Goal: Check status: Check status

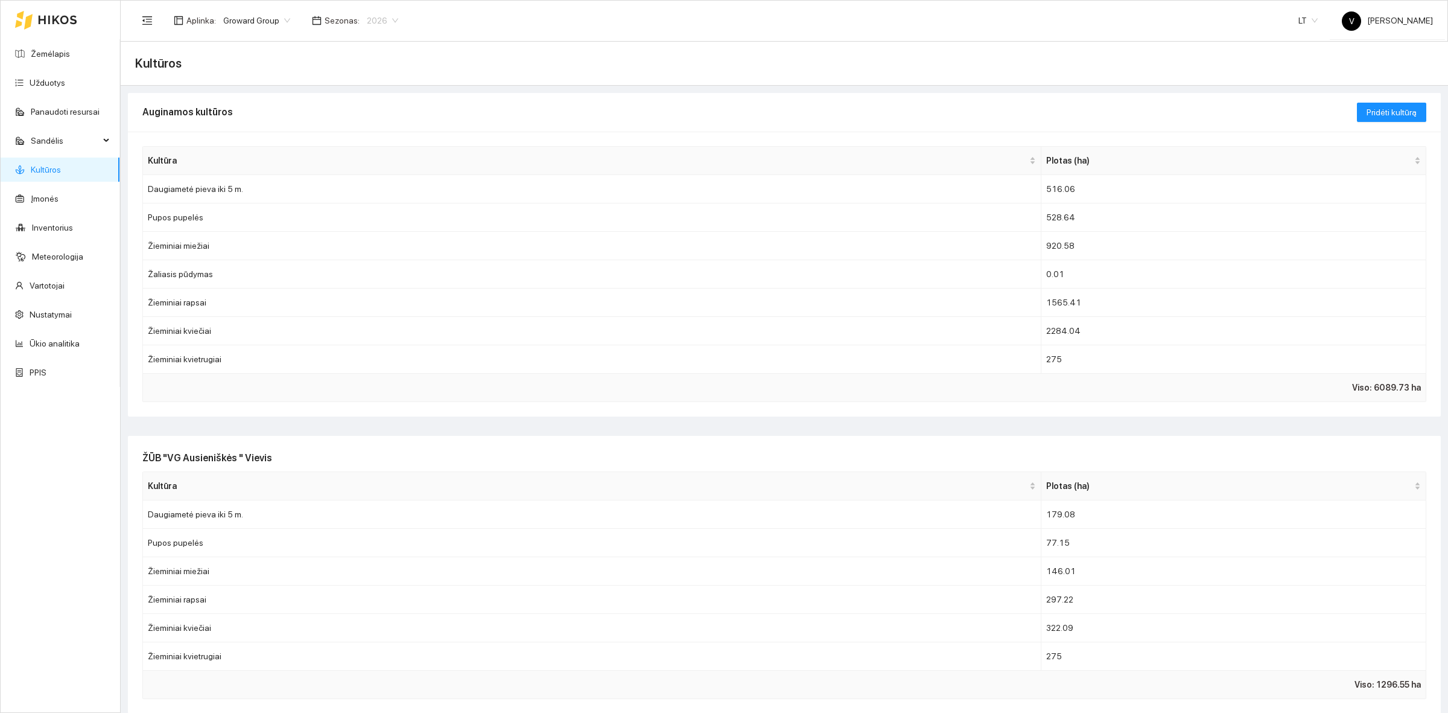
drag, startPoint x: 361, startPoint y: 20, endPoint x: 372, endPoint y: 23, distance: 11.3
click at [367, 20] on span "2026" at bounding box center [382, 20] width 31 height 18
click at [378, 134] on div "2025" at bounding box center [376, 139] width 31 height 13
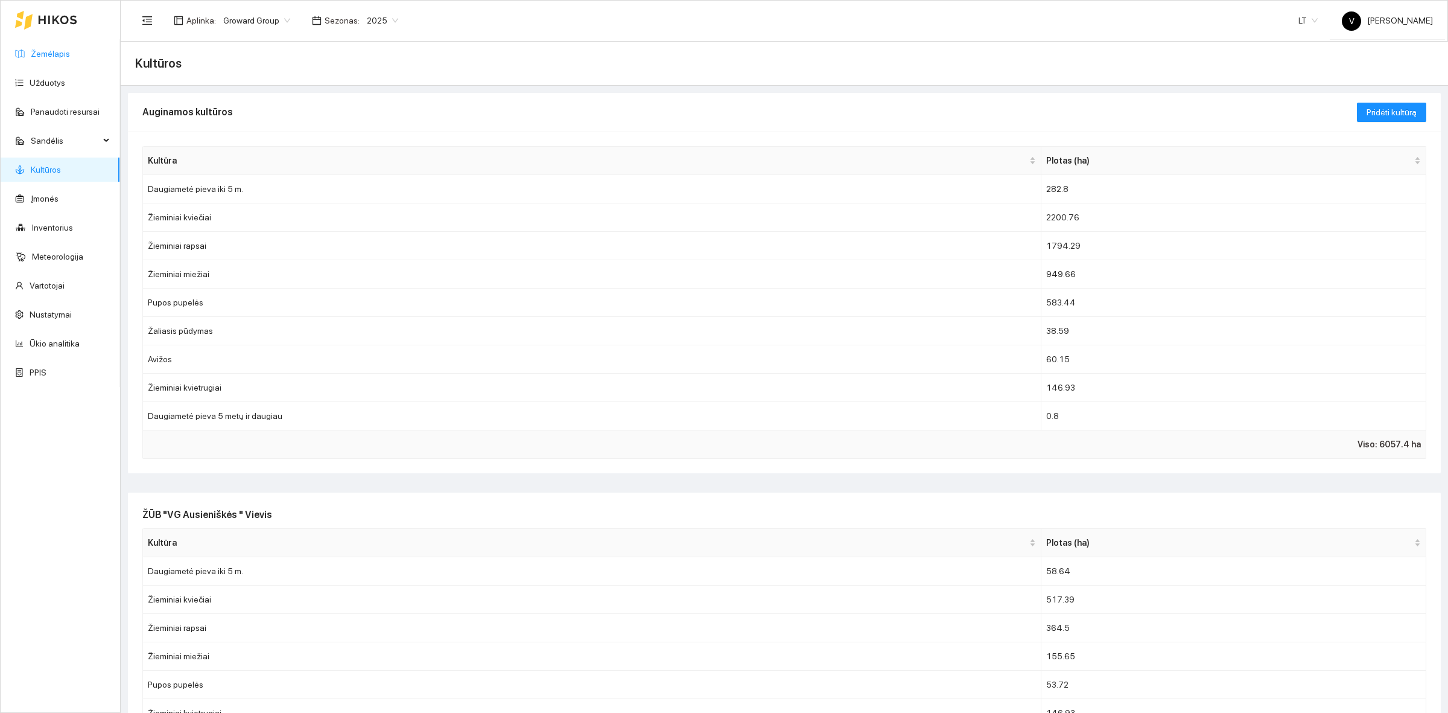
click at [59, 52] on link "Žemėlapis" at bounding box center [50, 54] width 39 height 10
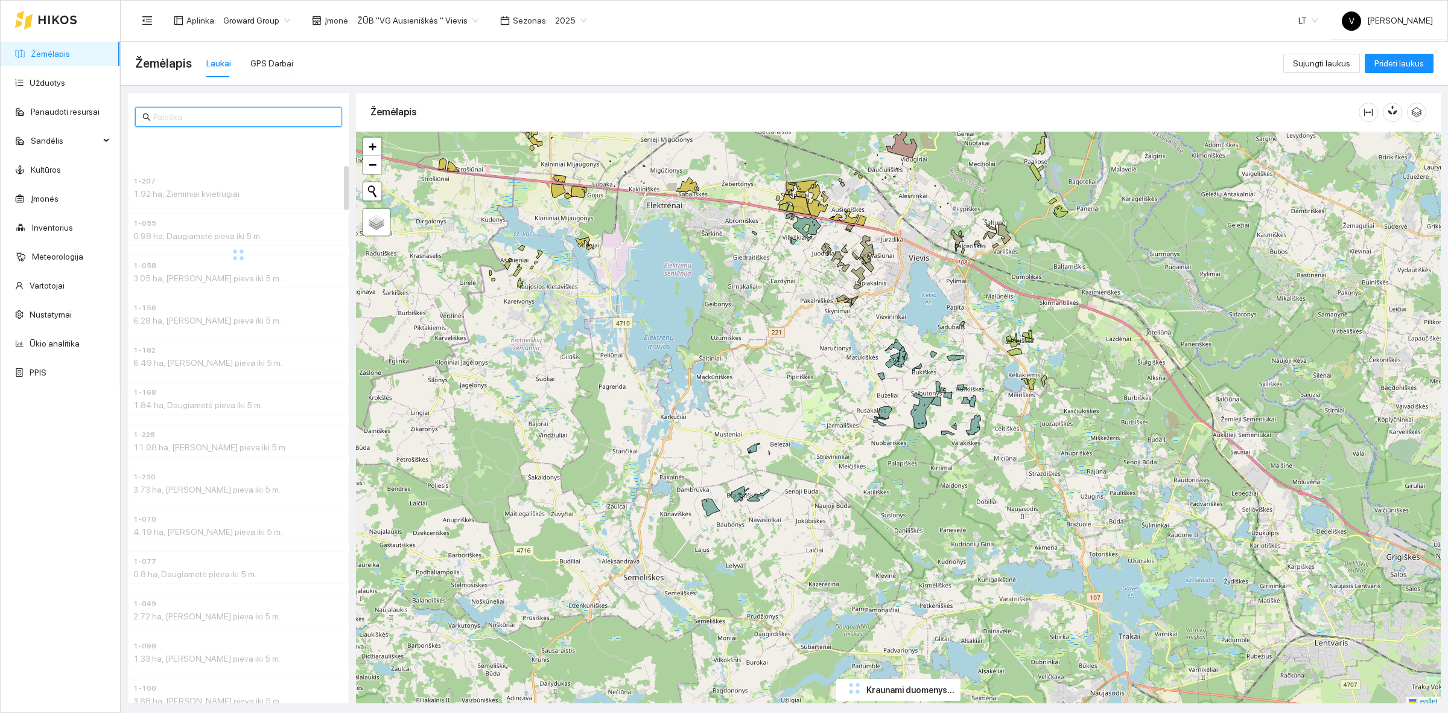
click at [173, 115] on input "text" at bounding box center [243, 116] width 181 height 13
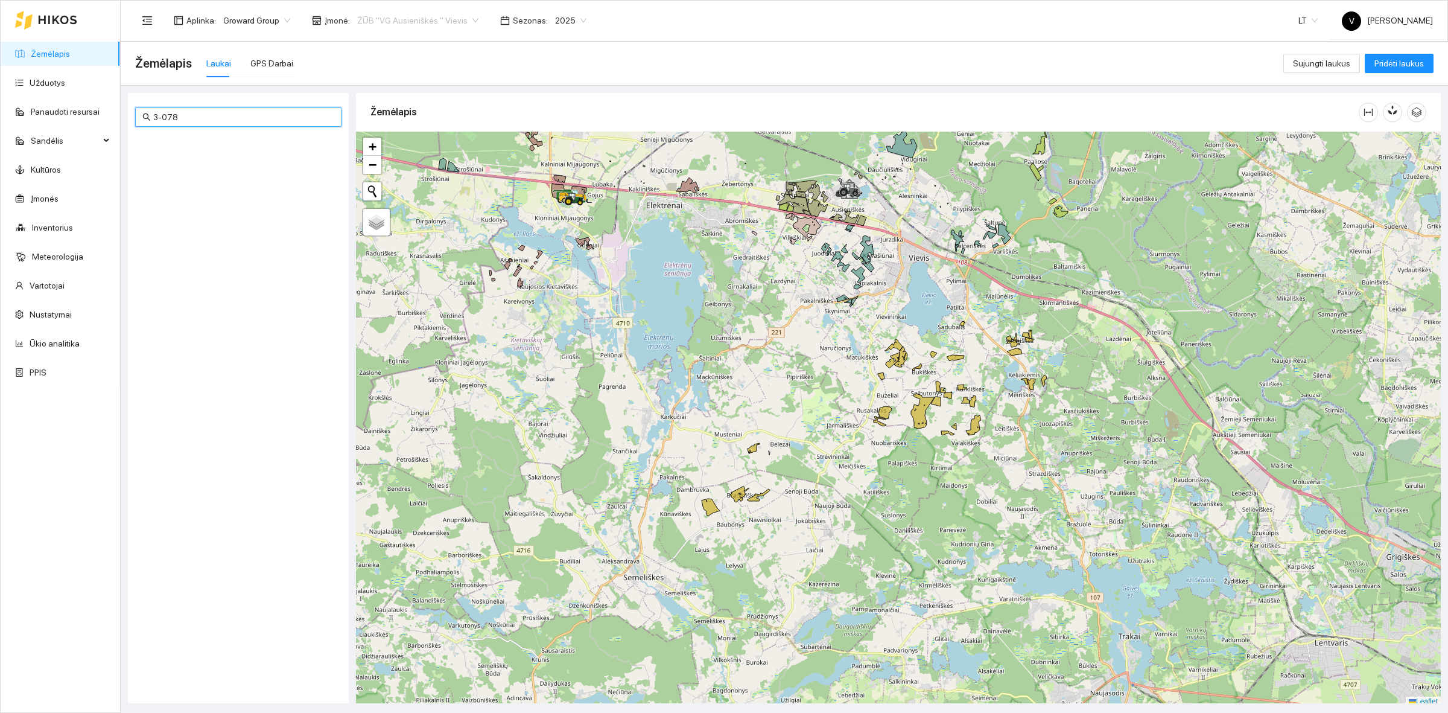
click at [433, 21] on span "ŽŪB "VG Ausieniškės " Vievis" at bounding box center [417, 20] width 121 height 18
click at [400, 39] on div "Visos" at bounding box center [414, 43] width 124 height 13
click at [188, 118] on input "3-078" at bounding box center [243, 116] width 181 height 13
click at [167, 147] on span "3-078 Euforia C3" at bounding box center [163, 149] width 61 height 11
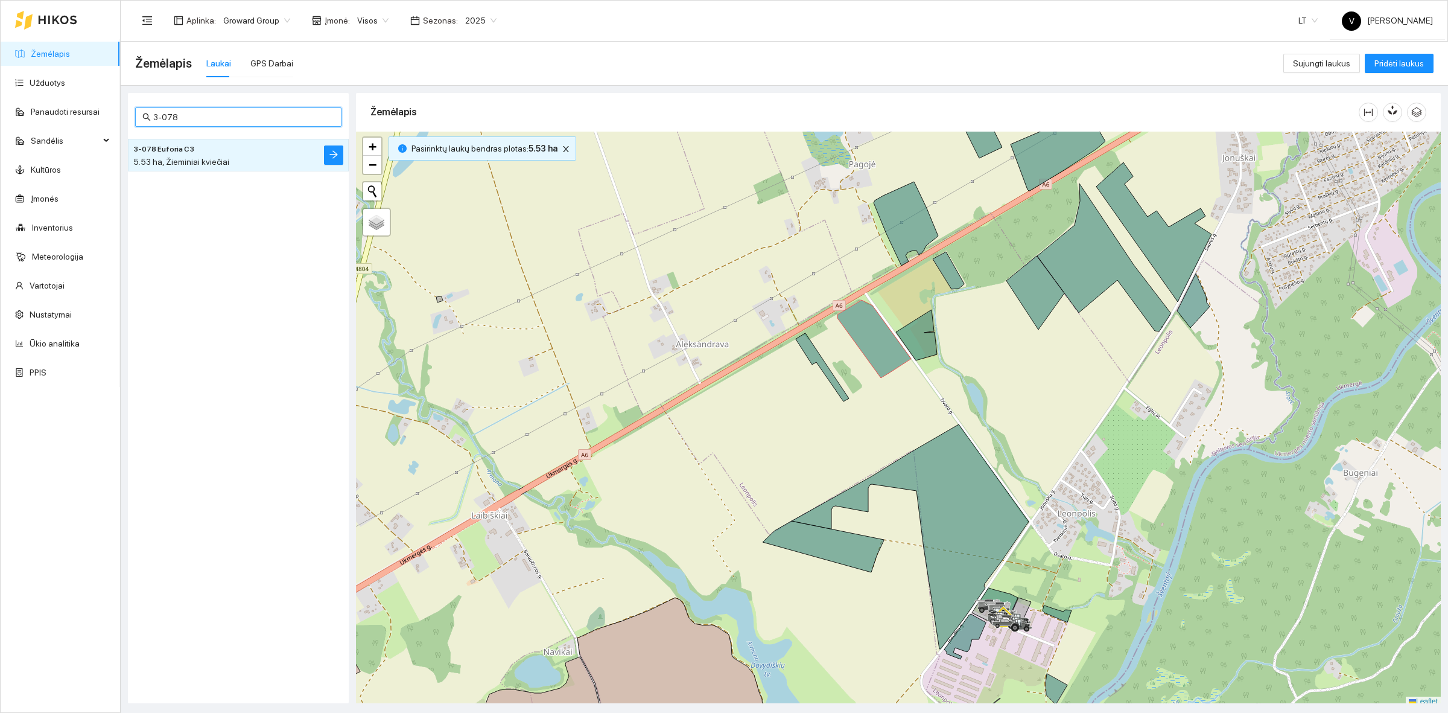
click at [196, 118] on input "3-078" at bounding box center [243, 116] width 181 height 13
type input "3-289"
click at [172, 156] on div "1.1 ha, Žieminiai kviečiai" at bounding box center [214, 161] width 162 height 13
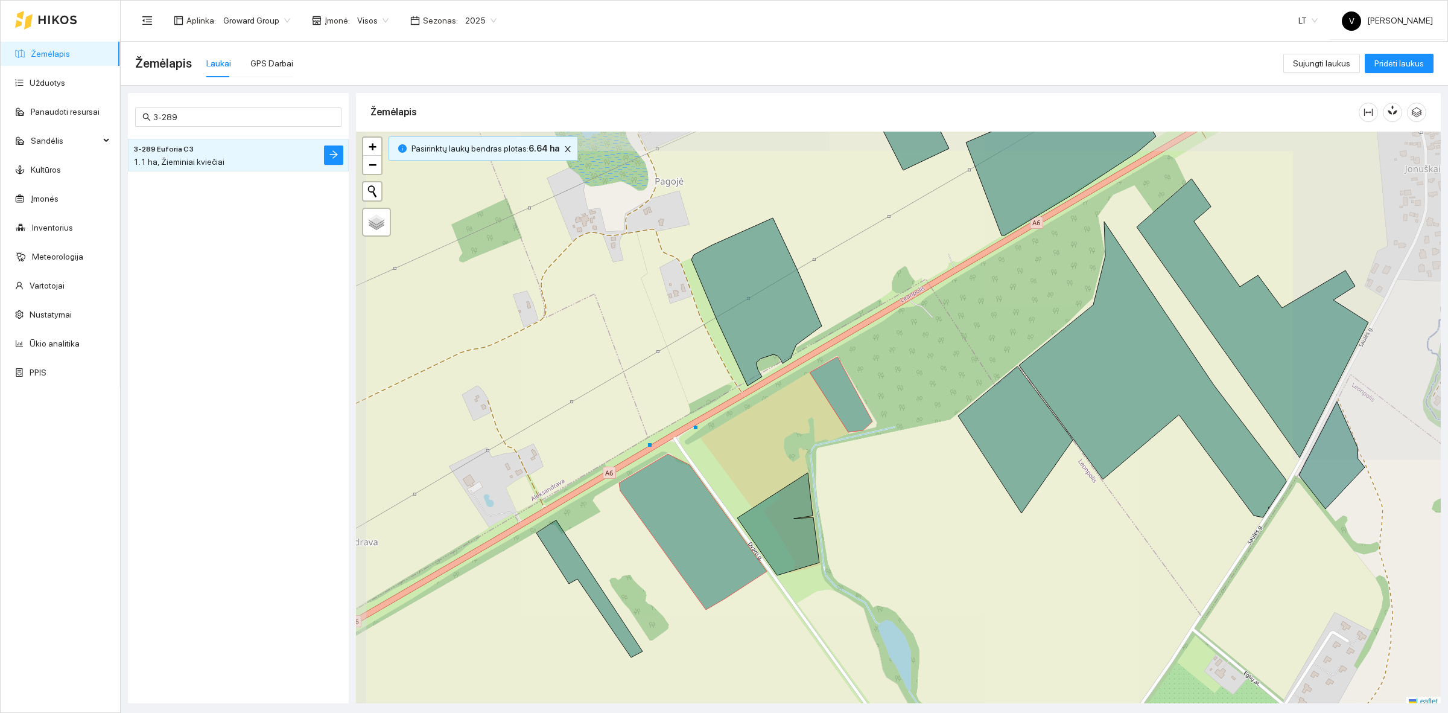
scroll to position [4, 0]
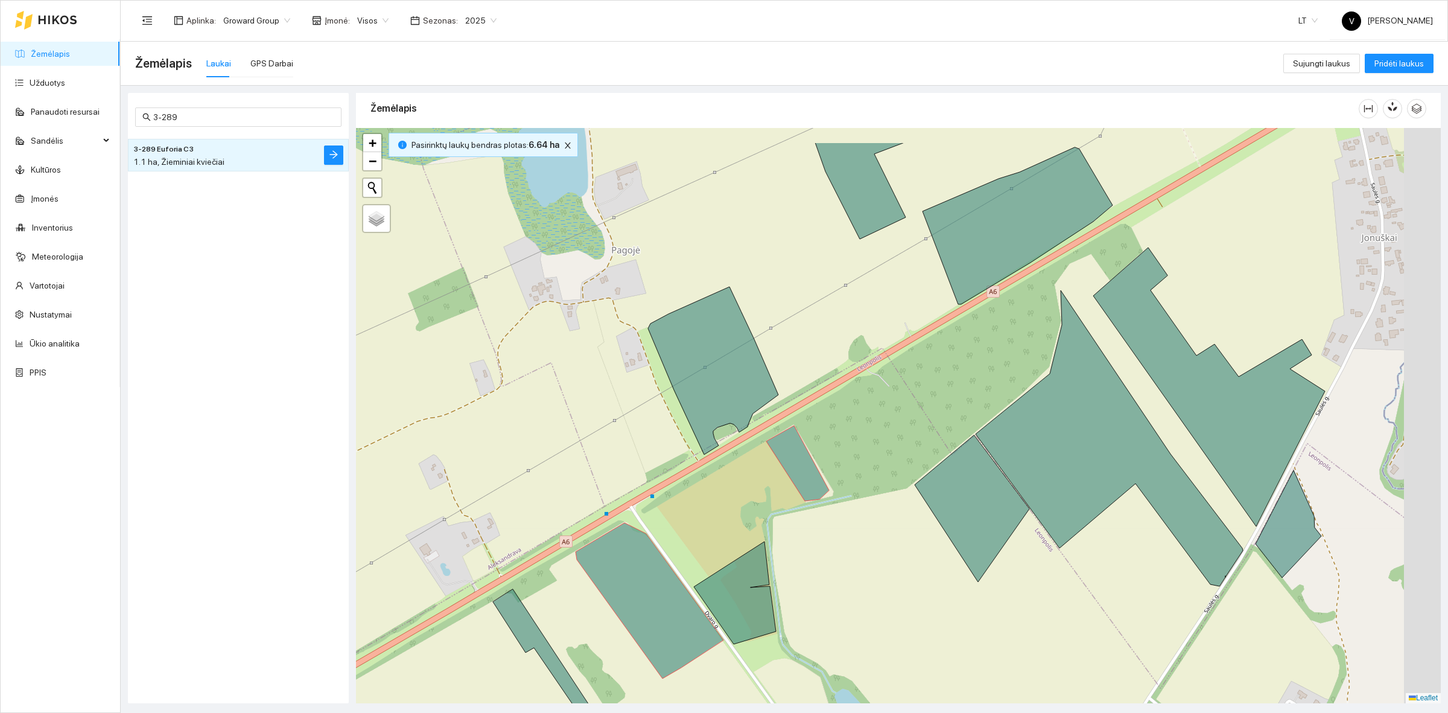
drag, startPoint x: 851, startPoint y: 308, endPoint x: 565, endPoint y: 154, distance: 324.2
click at [845, 314] on div at bounding box center [898, 415] width 1085 height 575
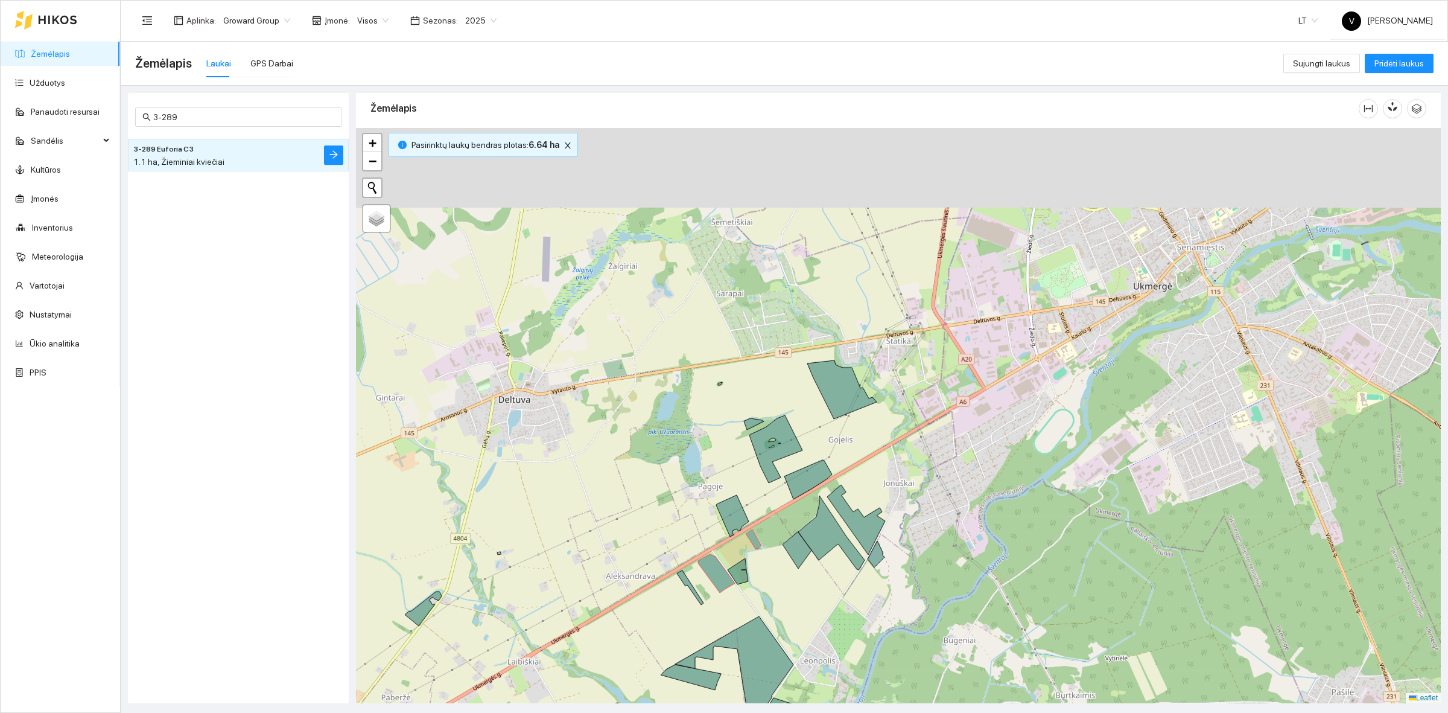
drag, startPoint x: 944, startPoint y: 238, endPoint x: 892, endPoint y: 426, distance: 194.8
click at [892, 426] on div at bounding box center [898, 415] width 1085 height 575
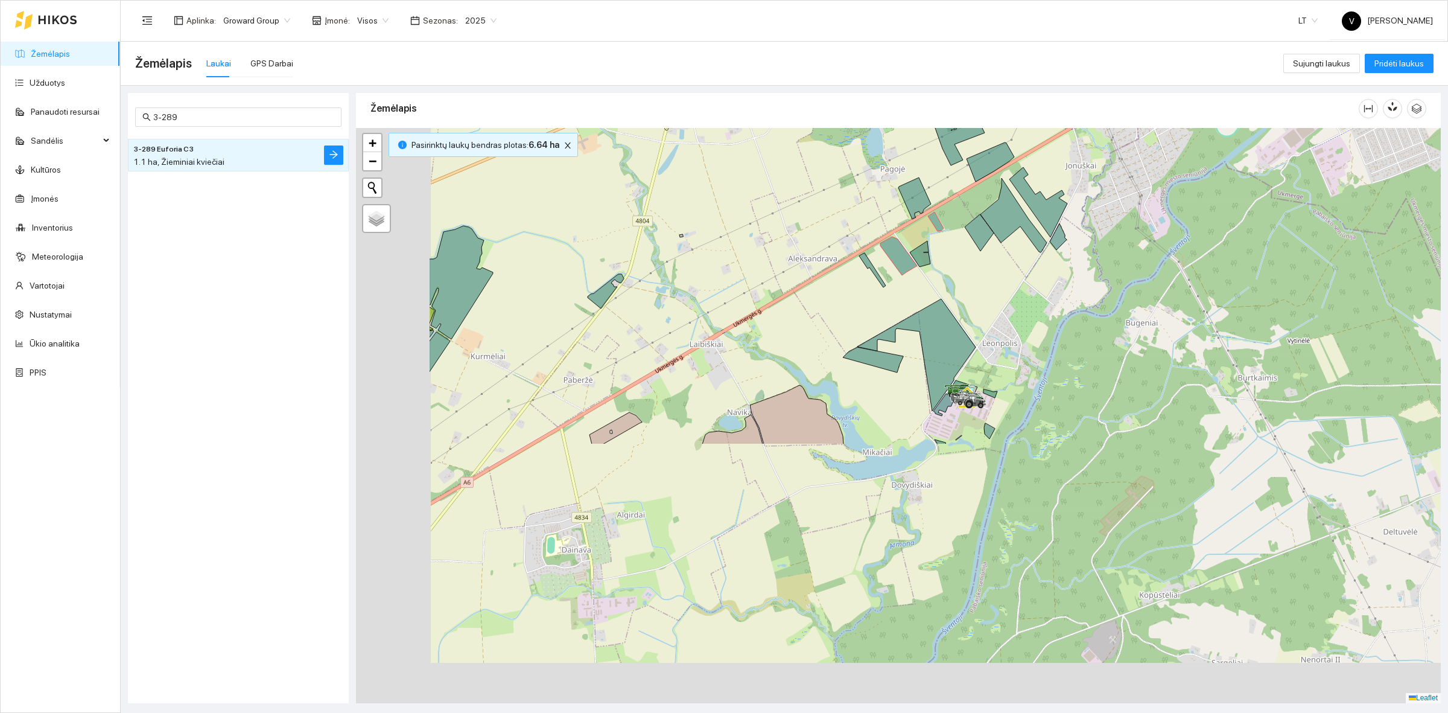
drag, startPoint x: 845, startPoint y: 583, endPoint x: 1069, endPoint y: 139, distance: 497.0
click at [1069, 139] on div at bounding box center [898, 415] width 1085 height 575
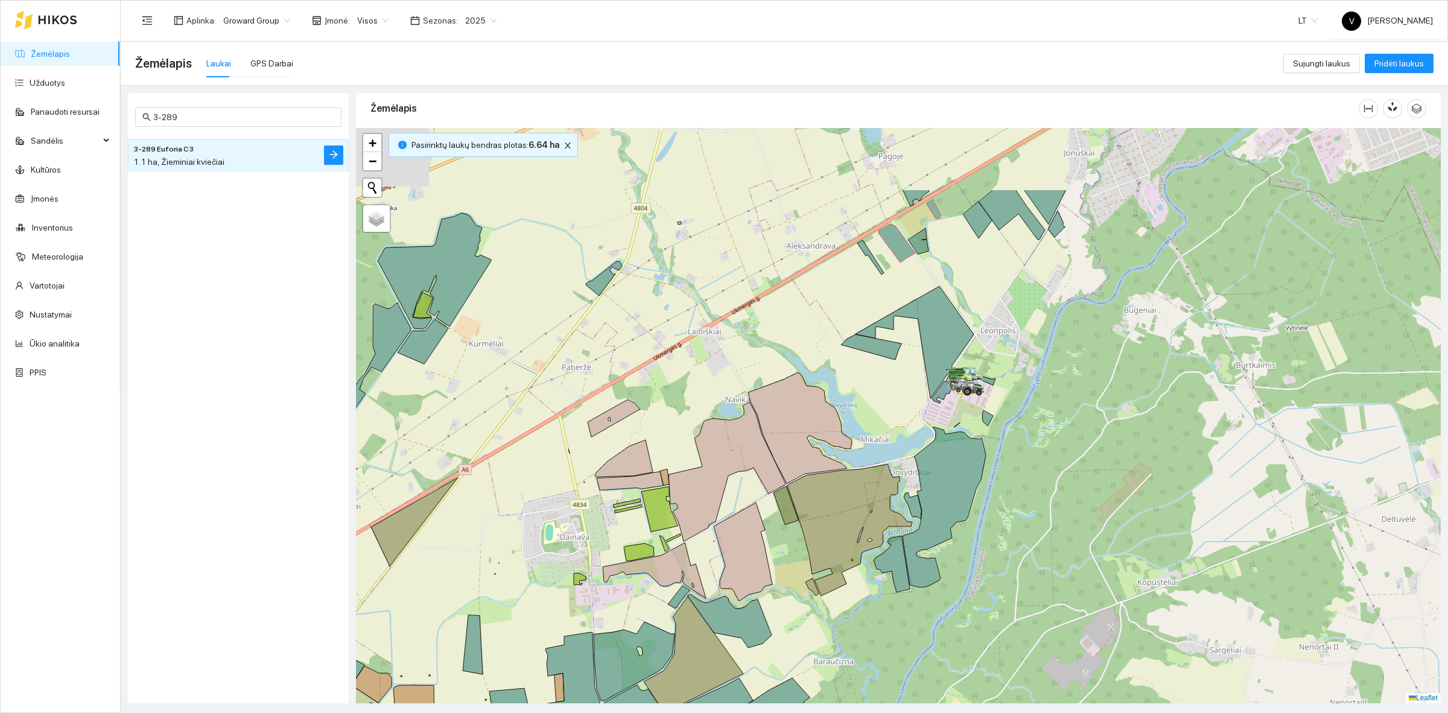
drag, startPoint x: 1003, startPoint y: 272, endPoint x: 939, endPoint y: 363, distance: 111.7
click at [435, 64] on div at bounding box center [435, 64] width 0 height 0
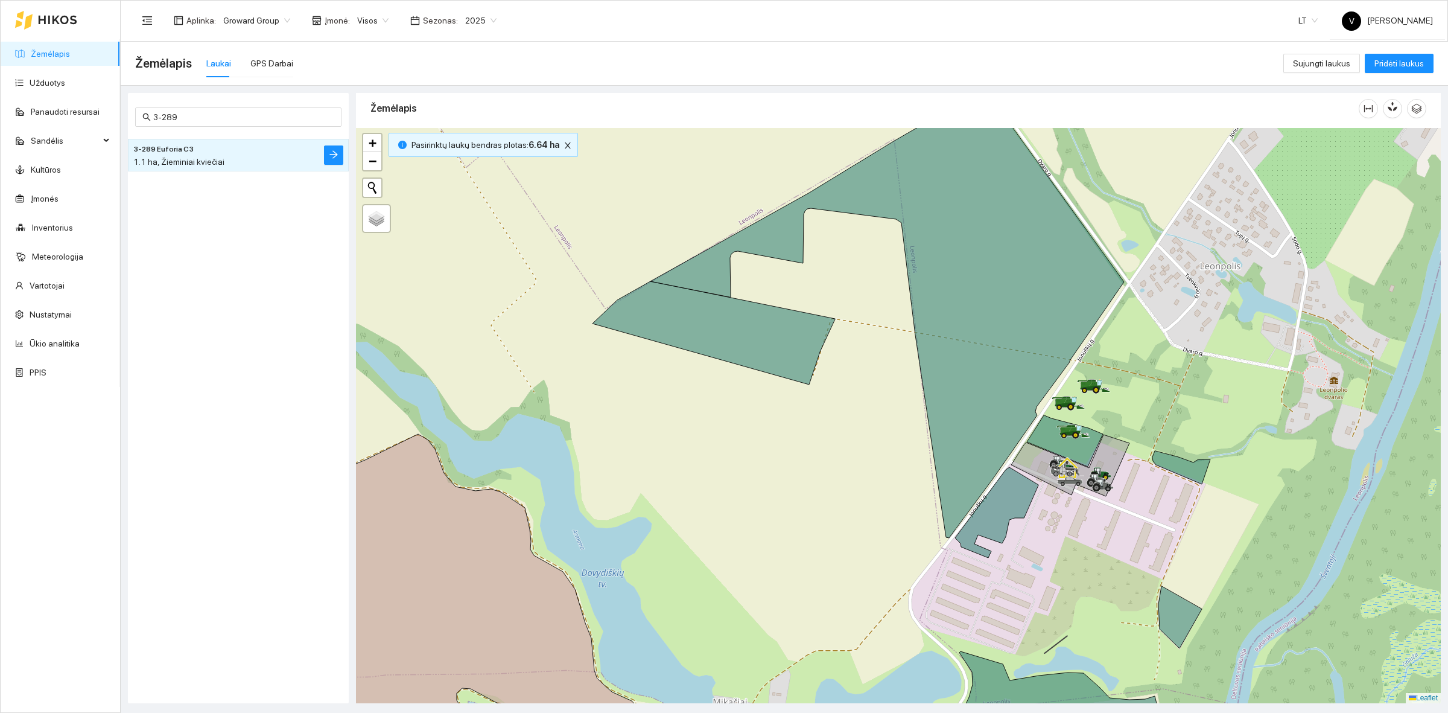
drag, startPoint x: 1209, startPoint y: 354, endPoint x: 1175, endPoint y: 347, distance: 34.4
click at [1175, 347] on div at bounding box center [898, 415] width 1085 height 575
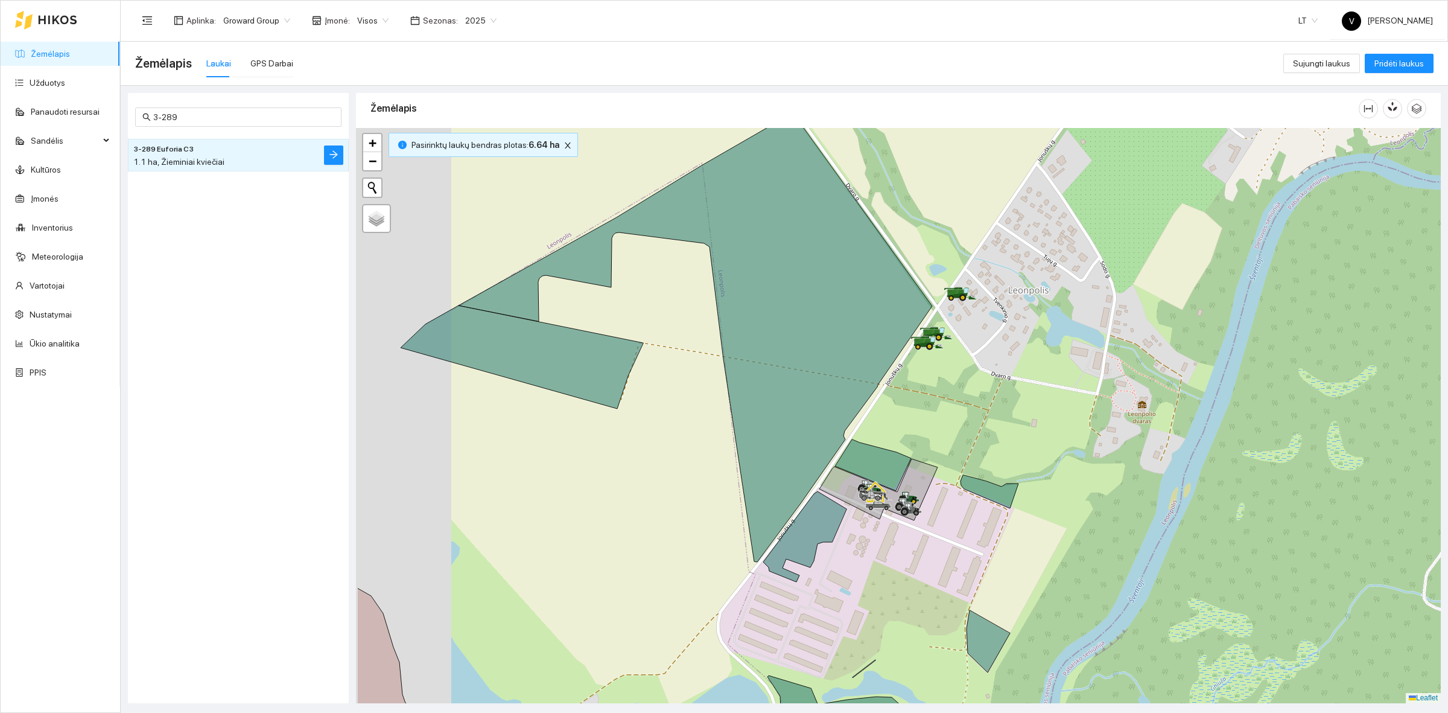
drag, startPoint x: 927, startPoint y: 400, endPoint x: 945, endPoint y: 401, distance: 18.1
click at [945, 401] on div at bounding box center [898, 415] width 1085 height 575
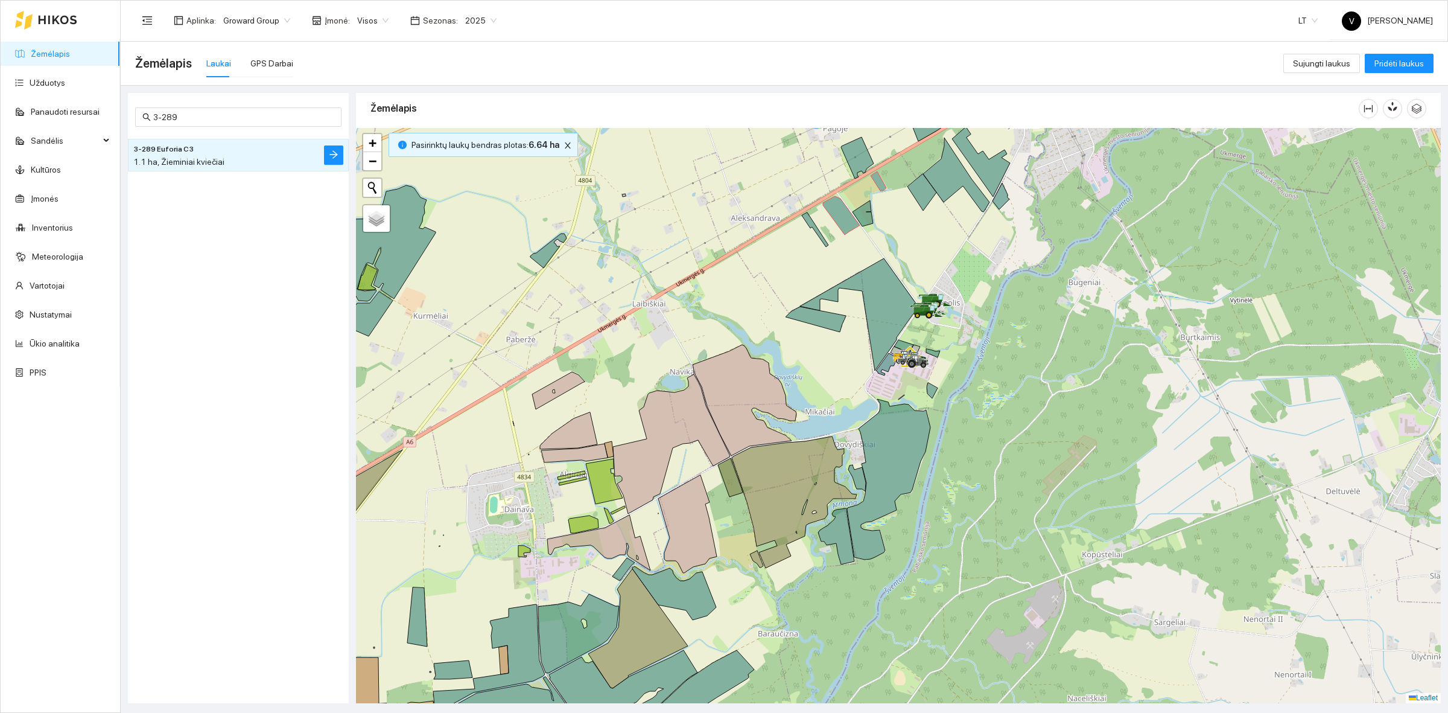
click at [933, 244] on div at bounding box center [898, 415] width 1085 height 575
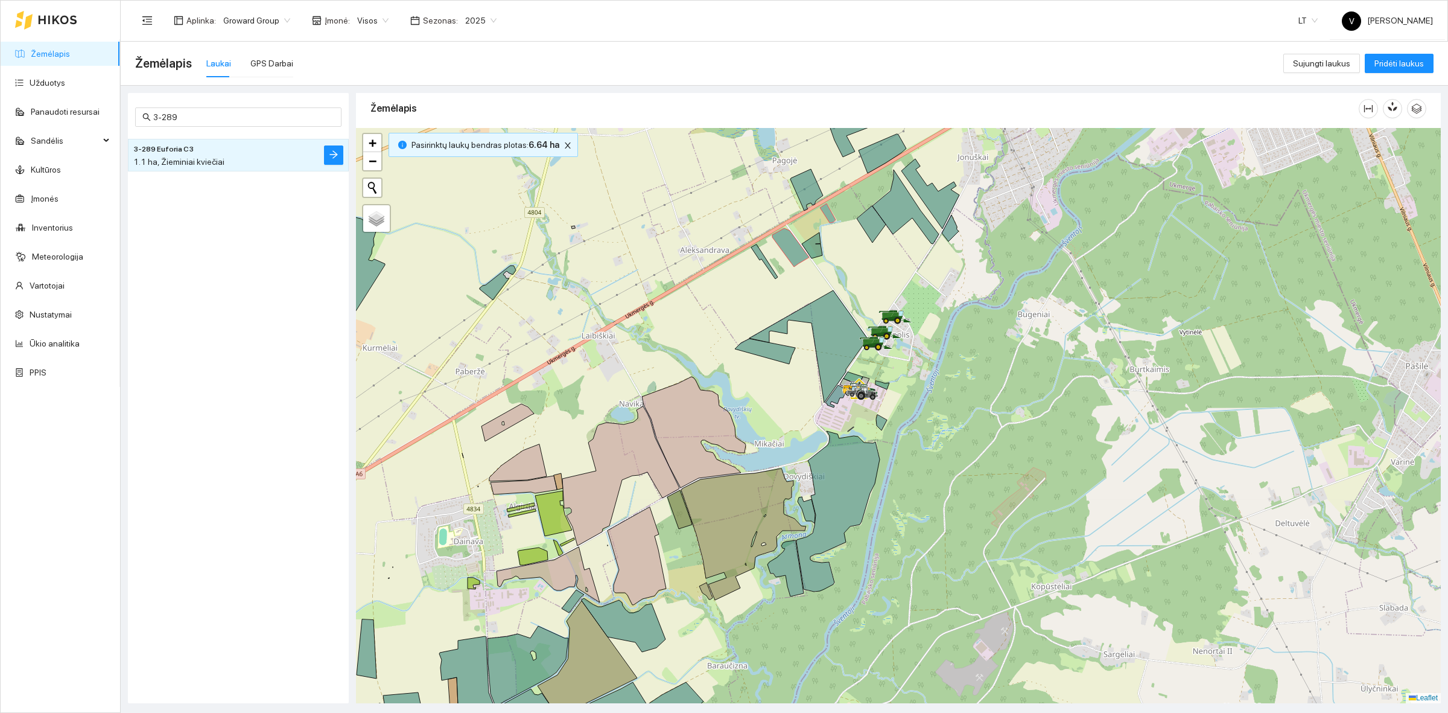
click at [70, 50] on link "Žemėlapis" at bounding box center [50, 54] width 39 height 10
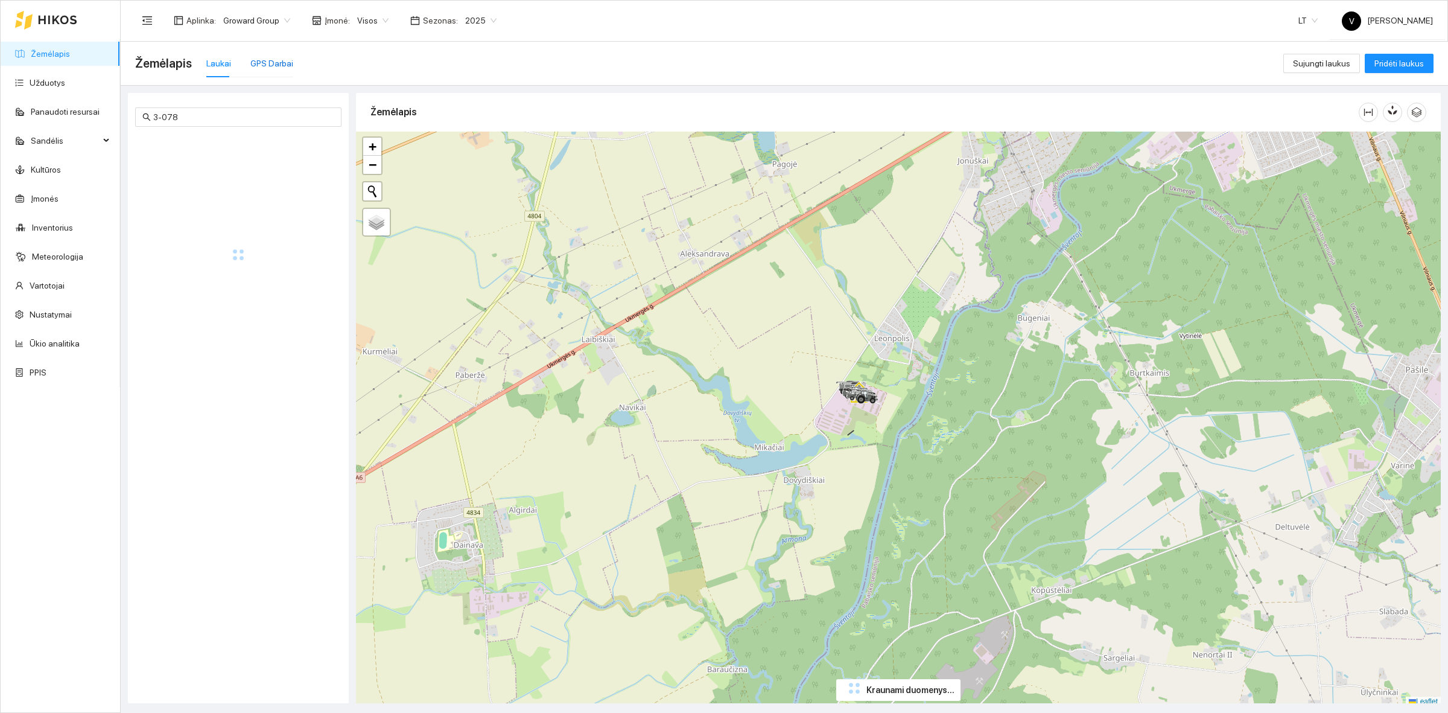
click at [273, 57] on div "GPS Darbai" at bounding box center [271, 63] width 43 height 13
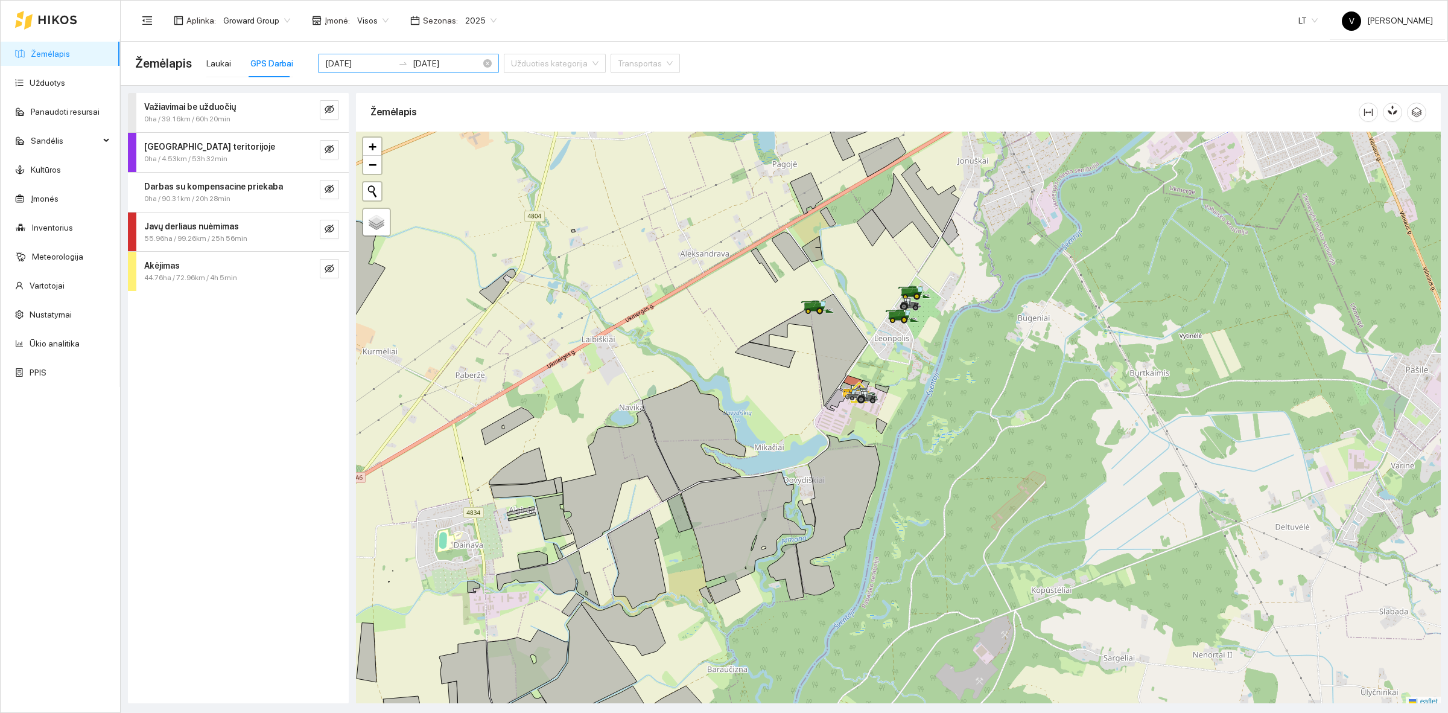
click at [357, 59] on input "[DATE]" at bounding box center [359, 63] width 68 height 13
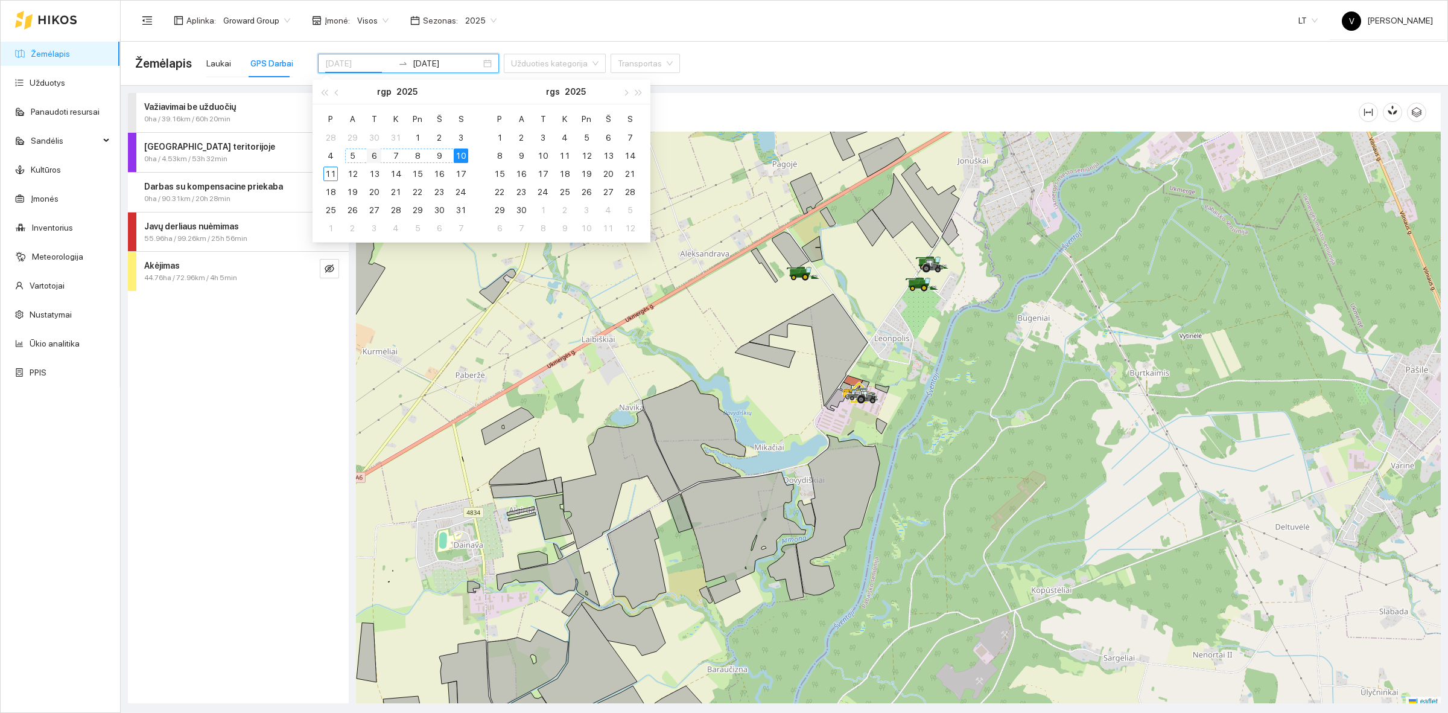
type input "[DATE]"
click at [374, 154] on div "6" at bounding box center [374, 155] width 14 height 14
type input "[DATE]"
click at [240, 384] on div "Važiavimai be užduočių 0ha / 39.16km / 60h 20min [GEOGRAPHIC_DATA] teritorijoje…" at bounding box center [238, 398] width 221 height 610
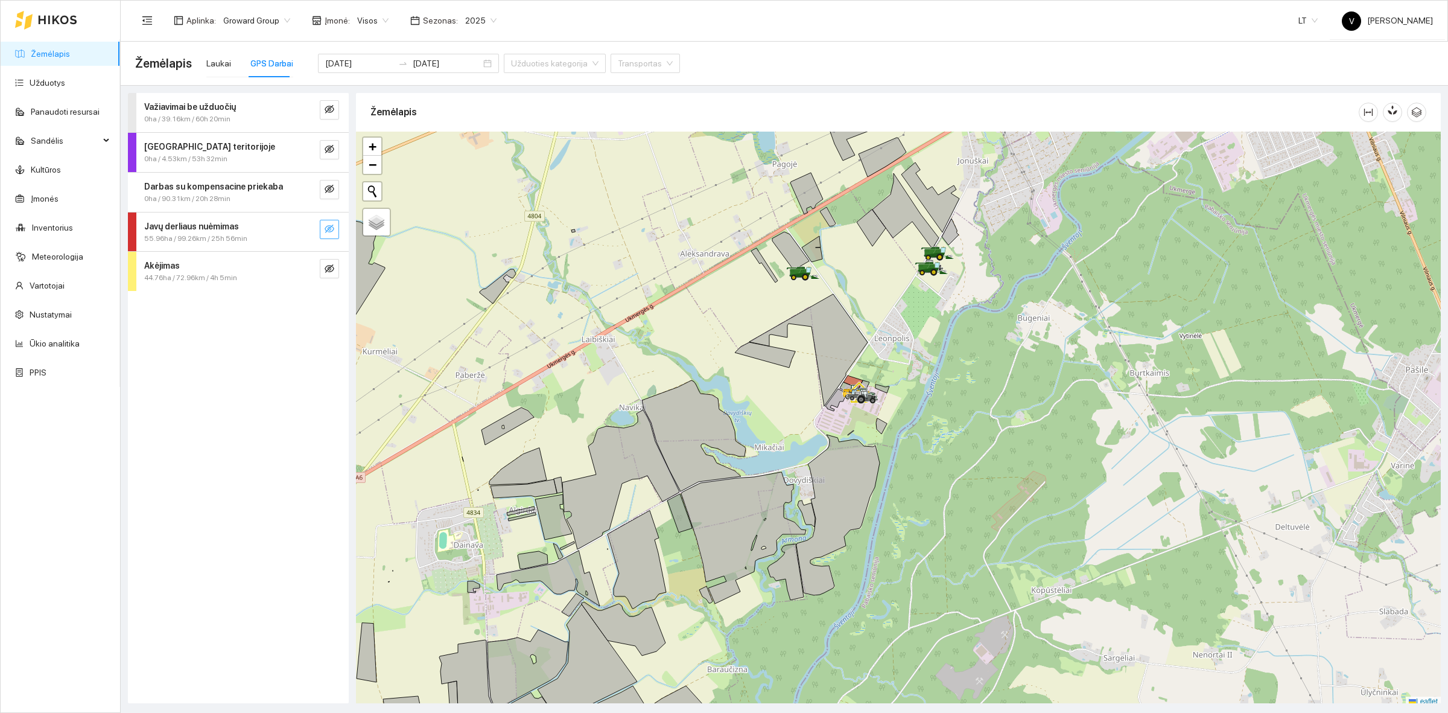
click at [332, 226] on icon "eye-invisible" at bounding box center [330, 229] width 10 height 10
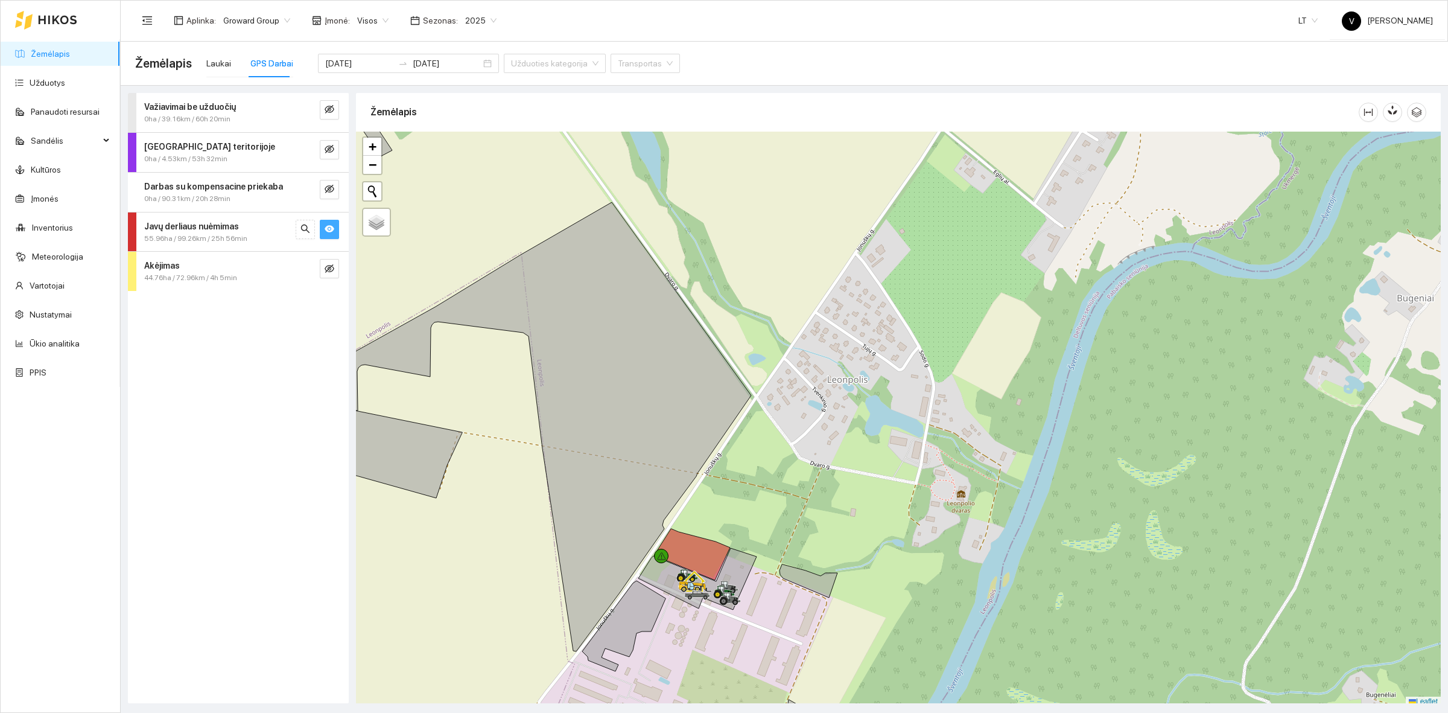
scroll to position [4, 0]
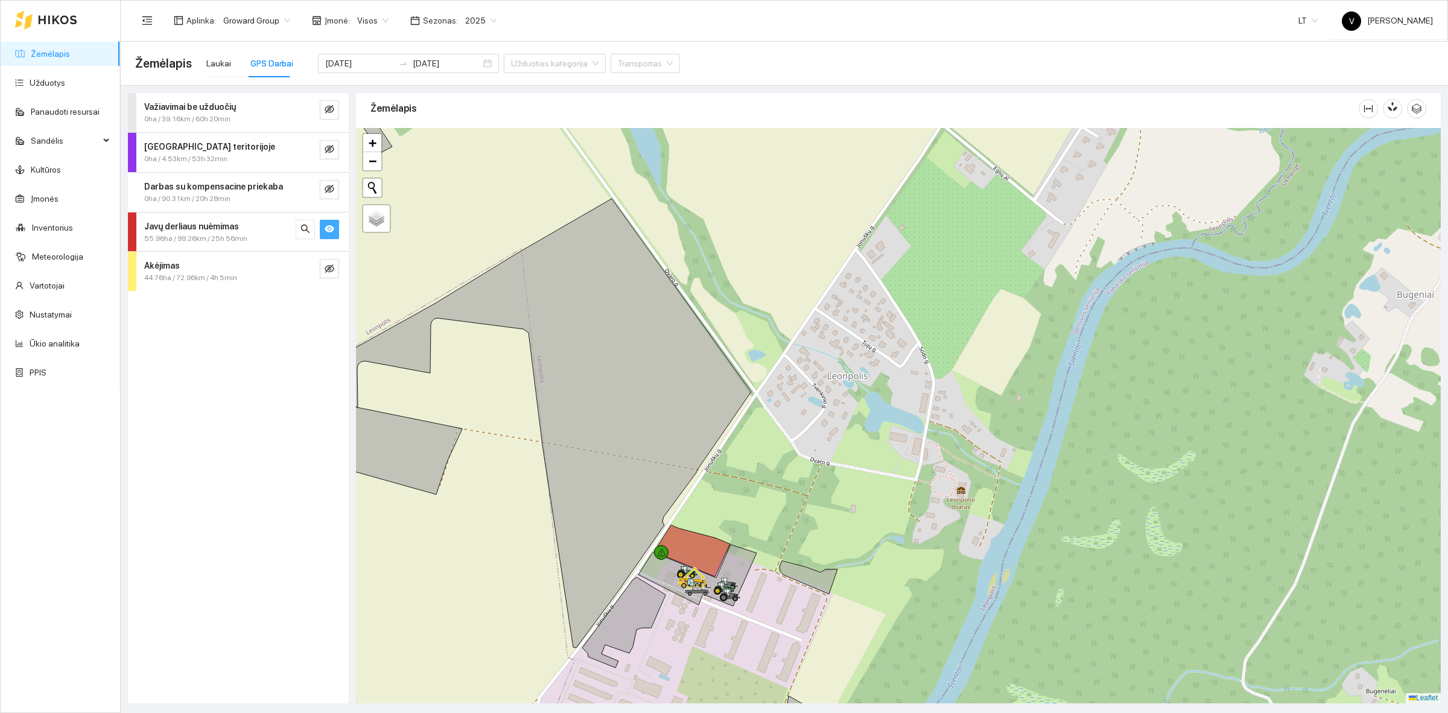
drag, startPoint x: 781, startPoint y: 399, endPoint x: 888, endPoint y: 242, distance: 190.3
click at [891, 241] on div at bounding box center [898, 415] width 1085 height 575
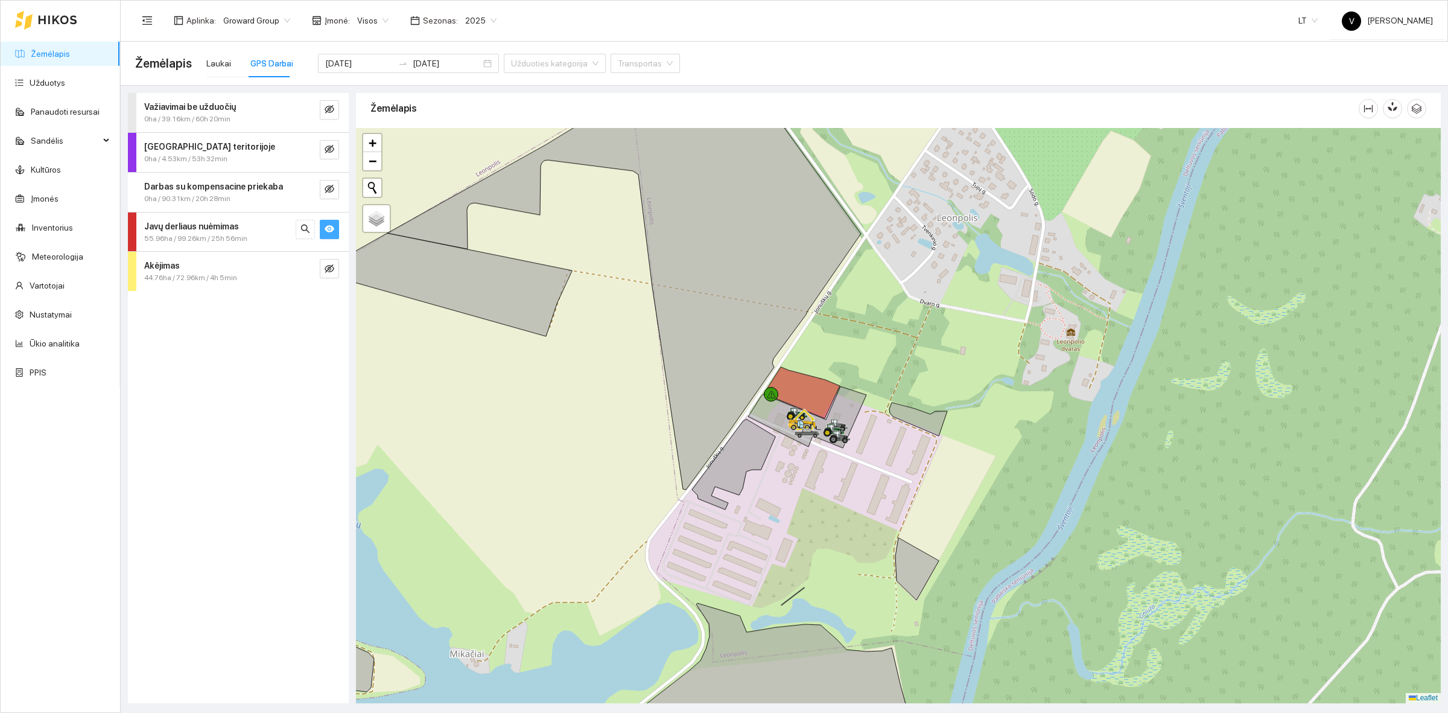
click at [375, 19] on span "Visos" at bounding box center [372, 20] width 31 height 18
click at [425, 81] on div "ŽŪB "VG Ausieniškės " Vievis" at bounding box center [414, 81] width 124 height 13
click at [424, 81] on div "ŽŪB "VG Ausieniškės " Vievis" at bounding box center [414, 81] width 124 height 13
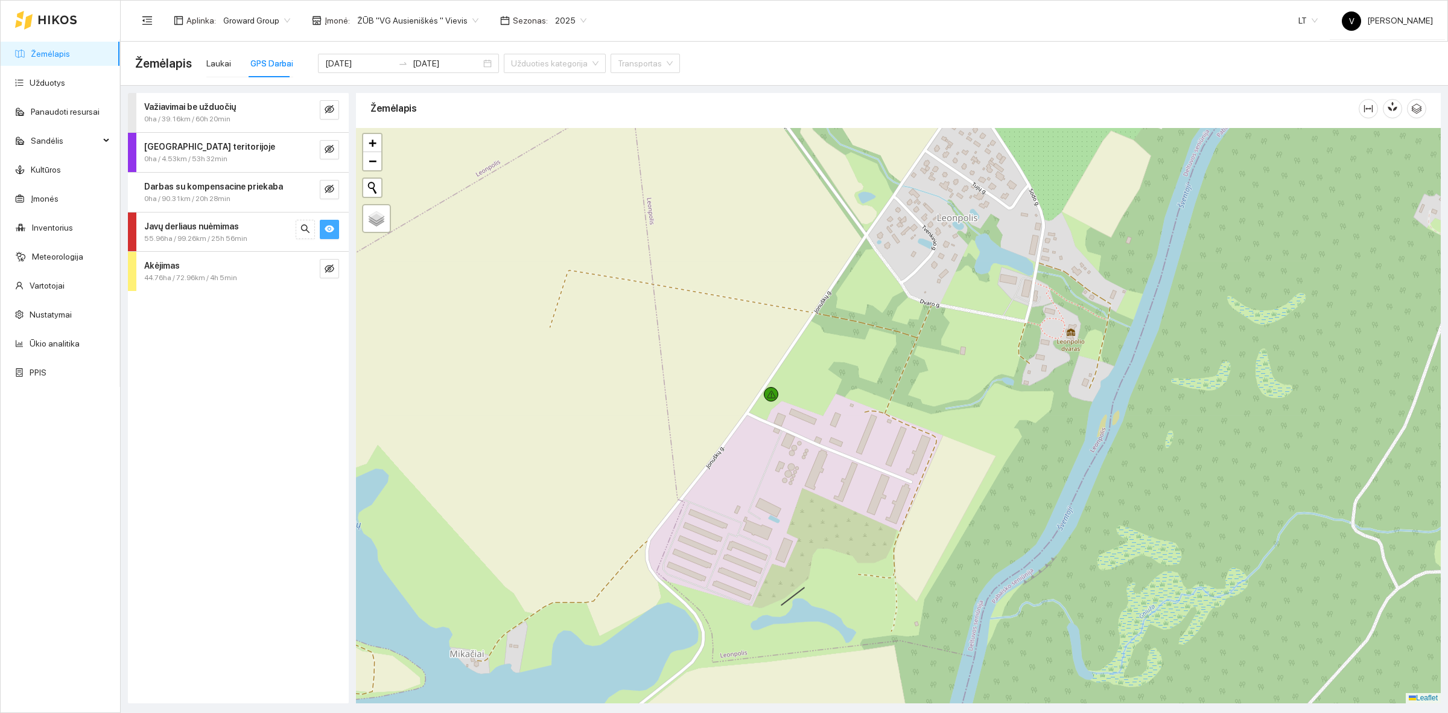
click at [422, 18] on span "ŽŪB "VG Ausieniškės " Vievis" at bounding box center [417, 20] width 121 height 18
click at [431, 68] on div "UAB "Zujų paukštynas" Ukmerge" at bounding box center [414, 62] width 124 height 13
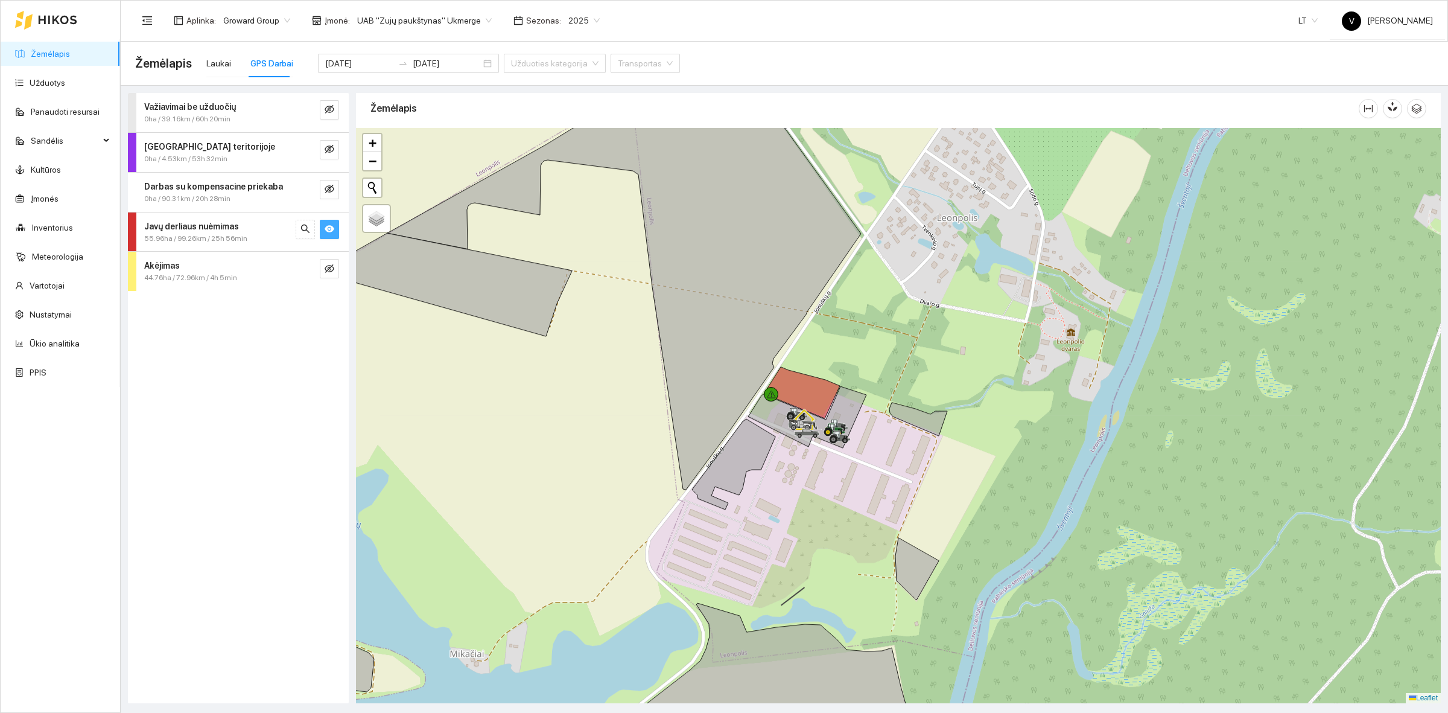
click at [264, 420] on div "Važiavimai be užduočių 0ha / 39.16km / 60h 20min [GEOGRAPHIC_DATA] teritorijoje…" at bounding box center [238, 398] width 221 height 610
click at [325, 227] on icon "eye" at bounding box center [330, 229] width 10 height 10
click at [329, 226] on icon "eye-invisible" at bounding box center [330, 229] width 10 height 10
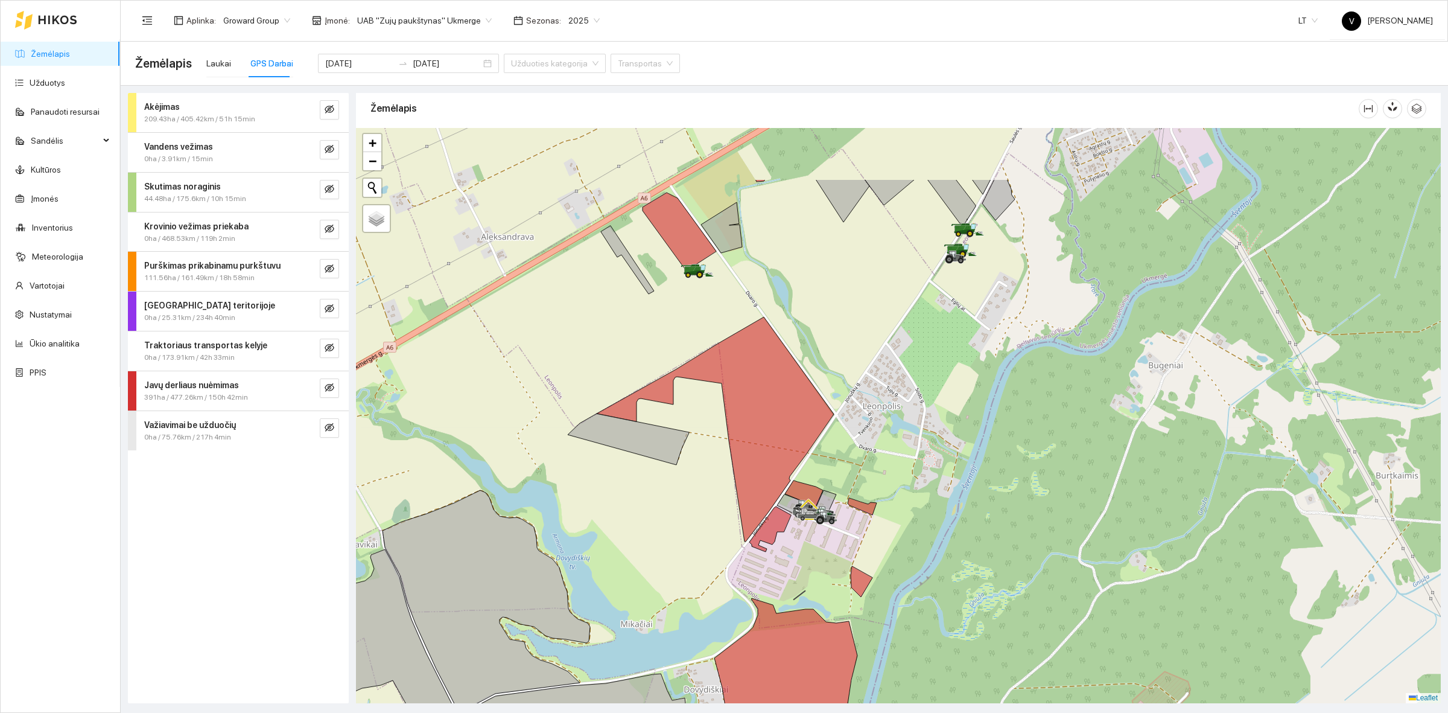
drag, startPoint x: 915, startPoint y: 323, endPoint x: 870, endPoint y: 439, distance: 124.7
click at [870, 439] on div at bounding box center [898, 415] width 1085 height 575
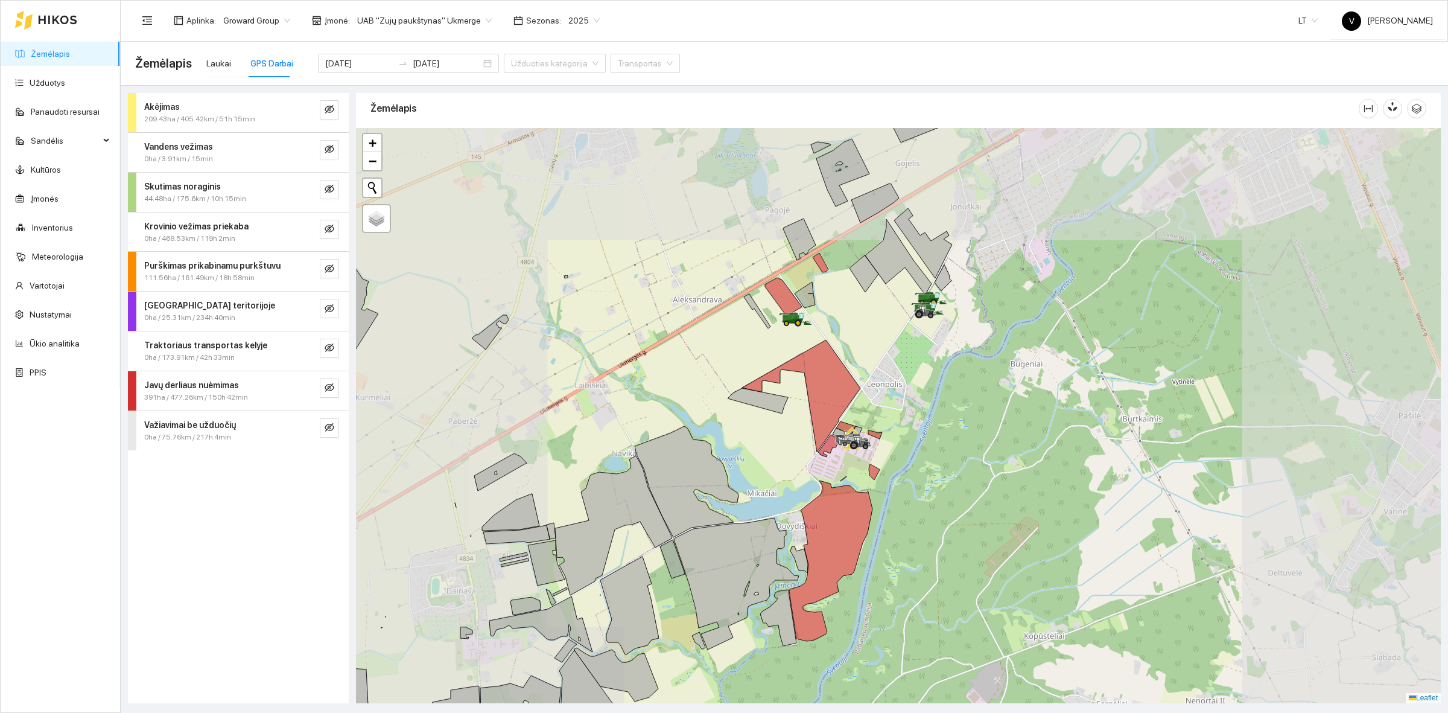
drag, startPoint x: 834, startPoint y: 307, endPoint x: 830, endPoint y: 360, distance: 53.2
click at [830, 360] on div at bounding box center [898, 415] width 1085 height 575
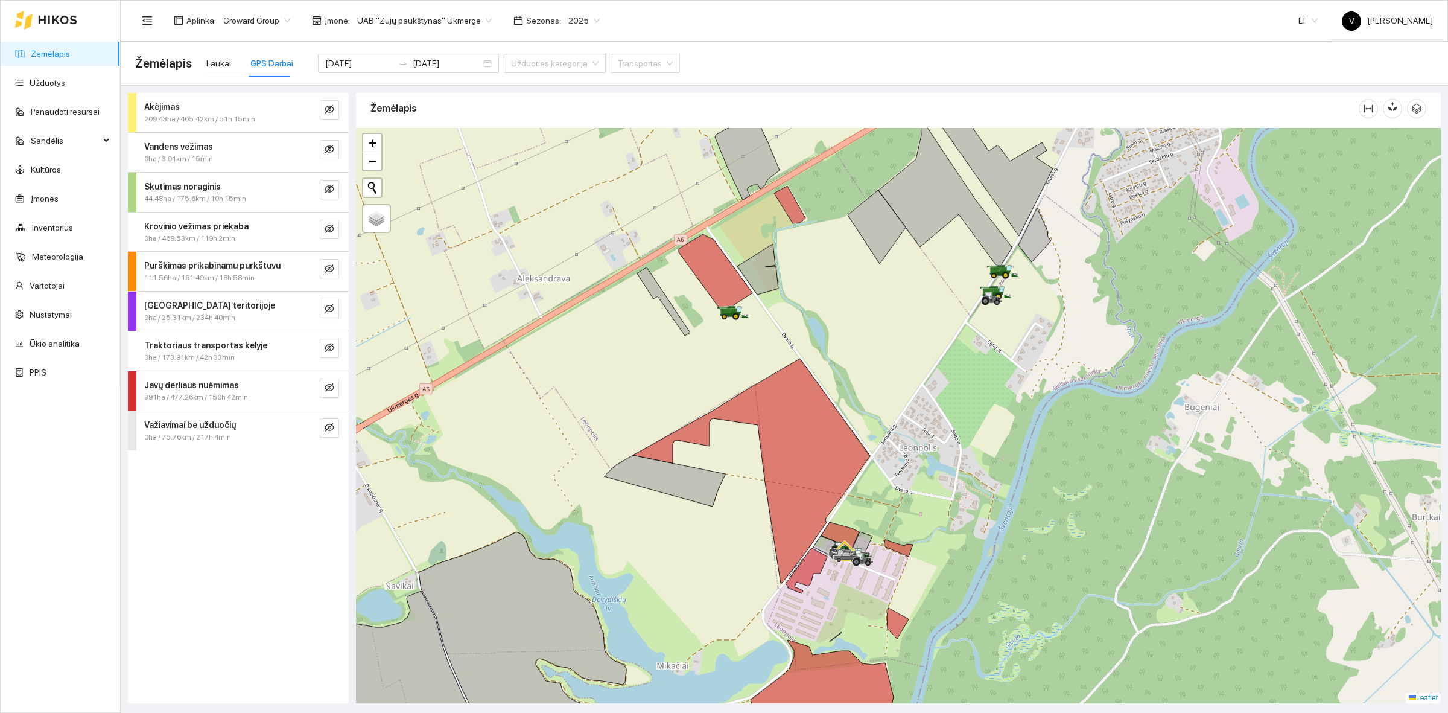
drag, startPoint x: 866, startPoint y: 429, endPoint x: 873, endPoint y: 391, distance: 38.7
click at [873, 391] on div at bounding box center [898, 415] width 1085 height 575
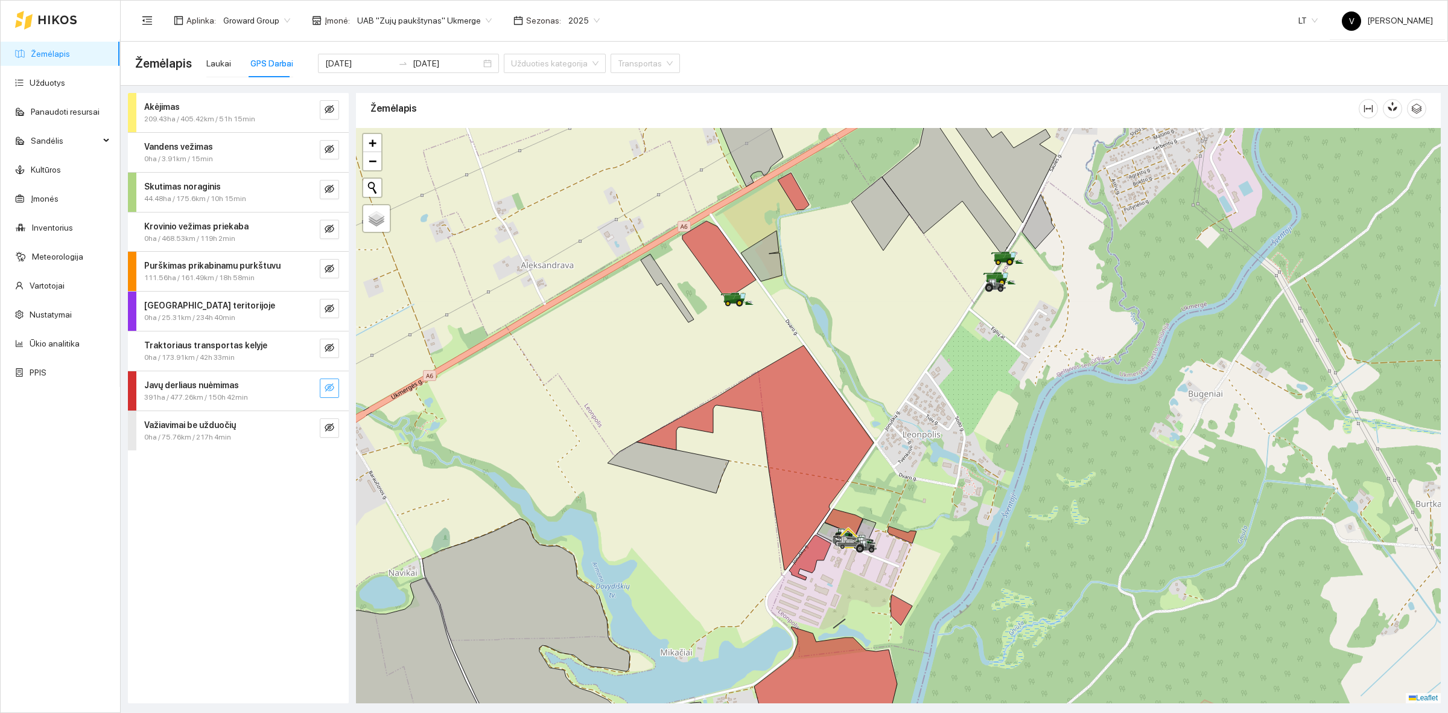
click at [334, 386] on icon "eye-invisible" at bounding box center [330, 388] width 10 height 10
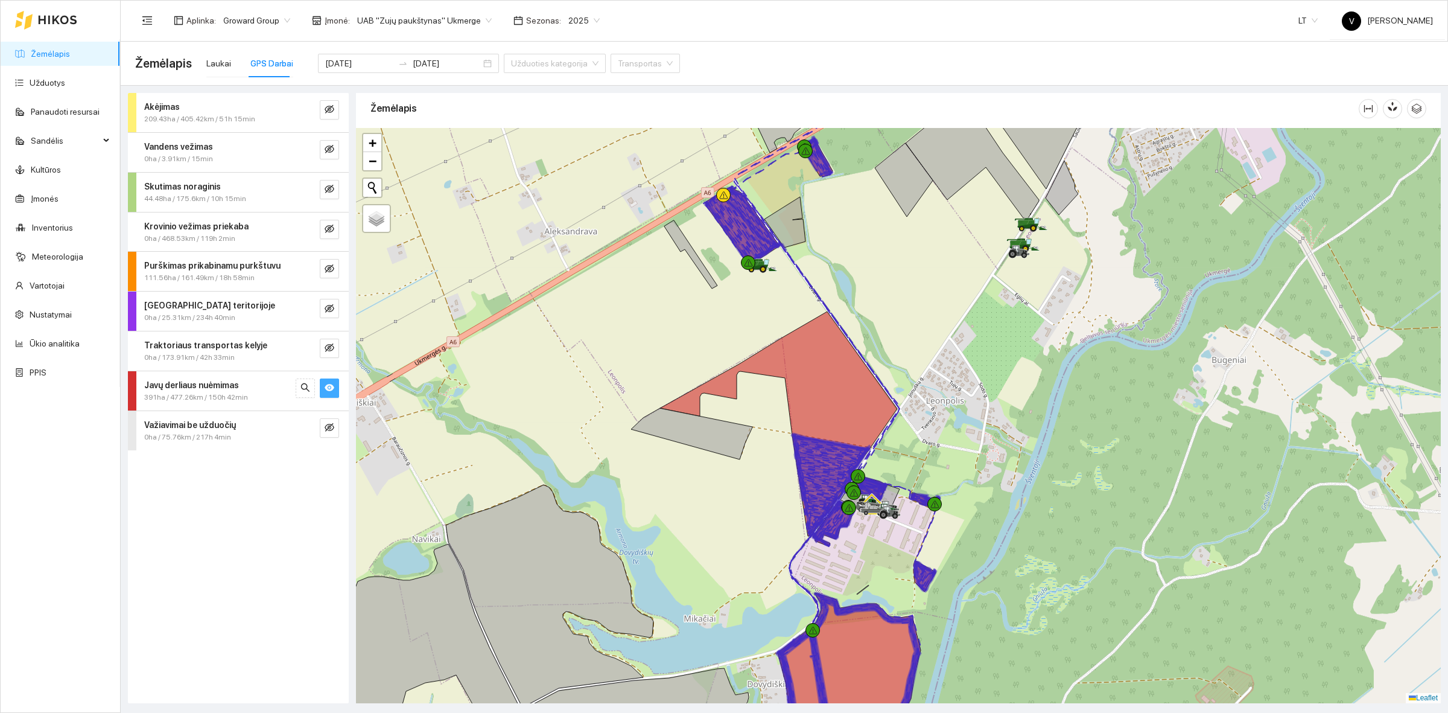
drag, startPoint x: 877, startPoint y: 334, endPoint x: 908, endPoint y: 288, distance: 55.1
click at [908, 288] on div at bounding box center [898, 415] width 1085 height 575
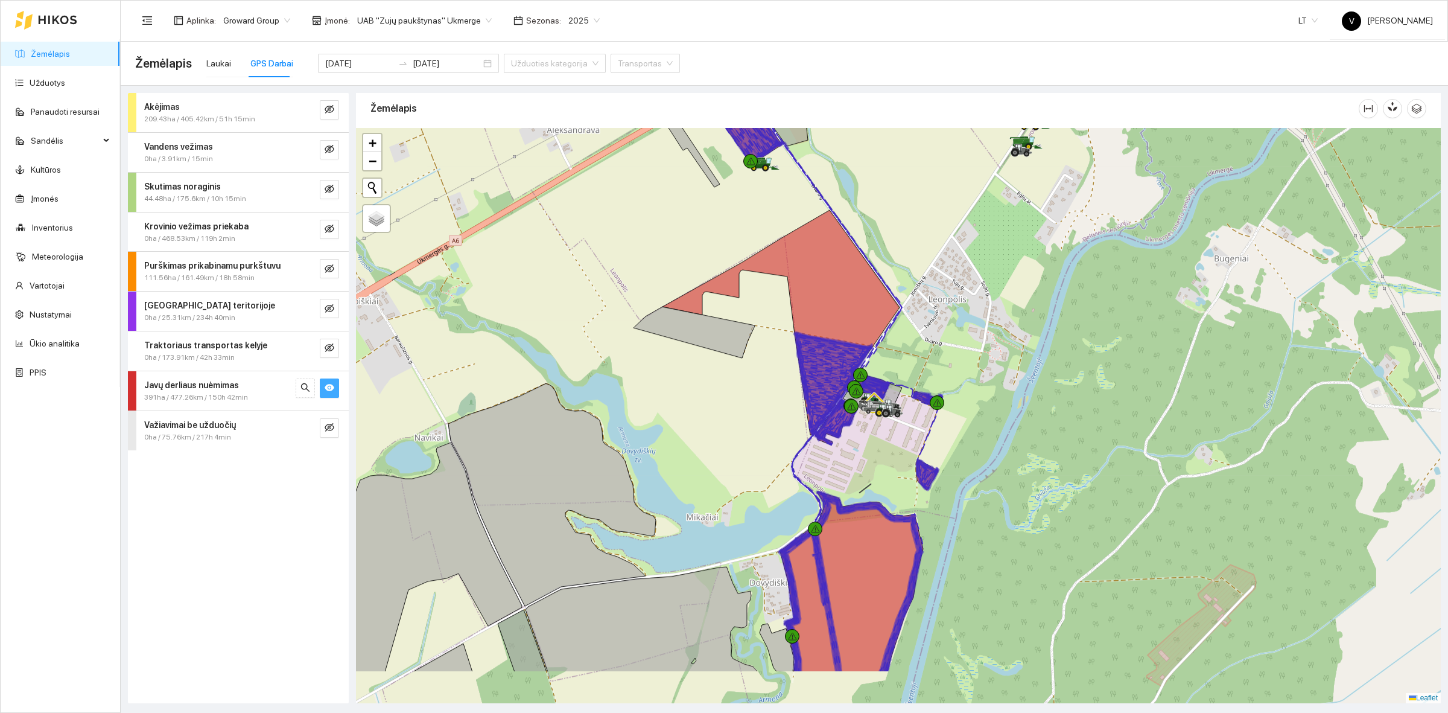
drag, startPoint x: 1044, startPoint y: 519, endPoint x: 1038, endPoint y: 429, distance: 90.1
click at [1038, 429] on div at bounding box center [898, 415] width 1085 height 575
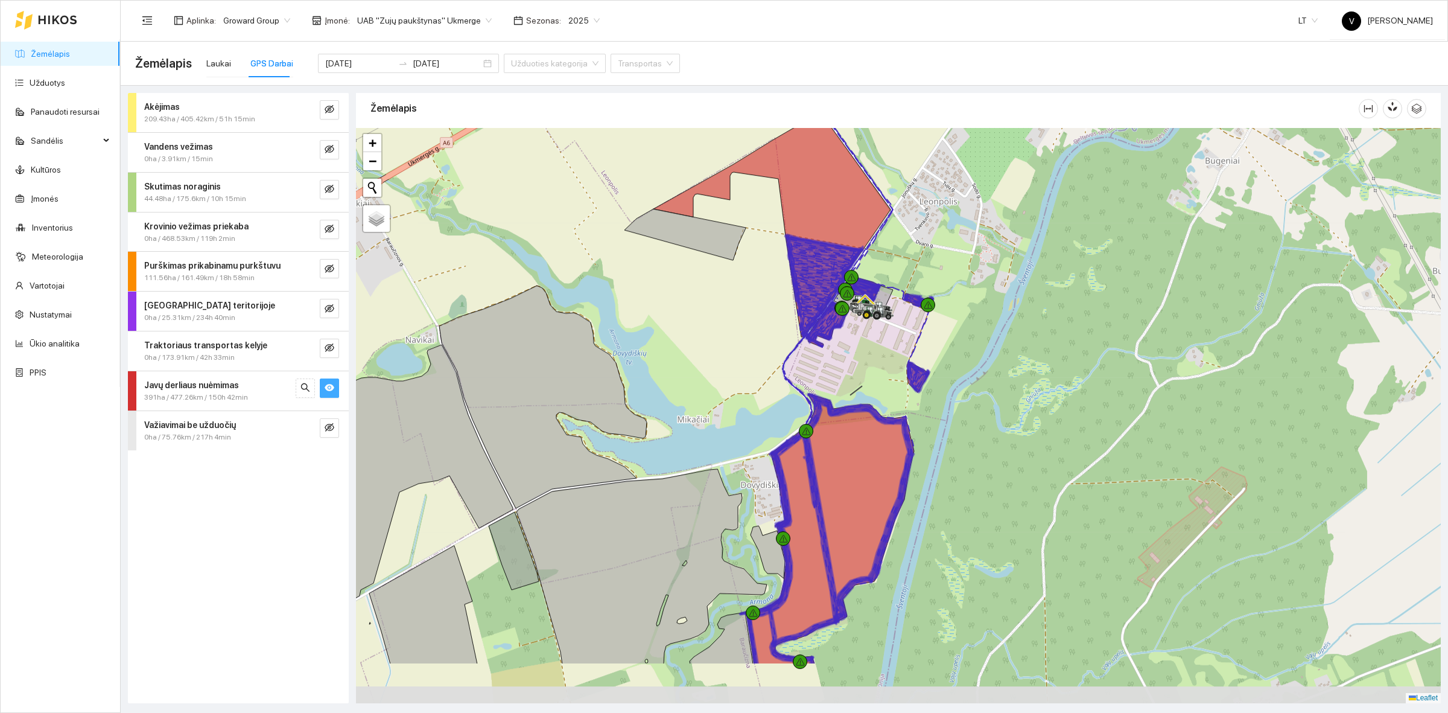
drag, startPoint x: 1051, startPoint y: 474, endPoint x: 1041, endPoint y: 376, distance: 98.2
click at [1041, 376] on div at bounding box center [898, 415] width 1085 height 575
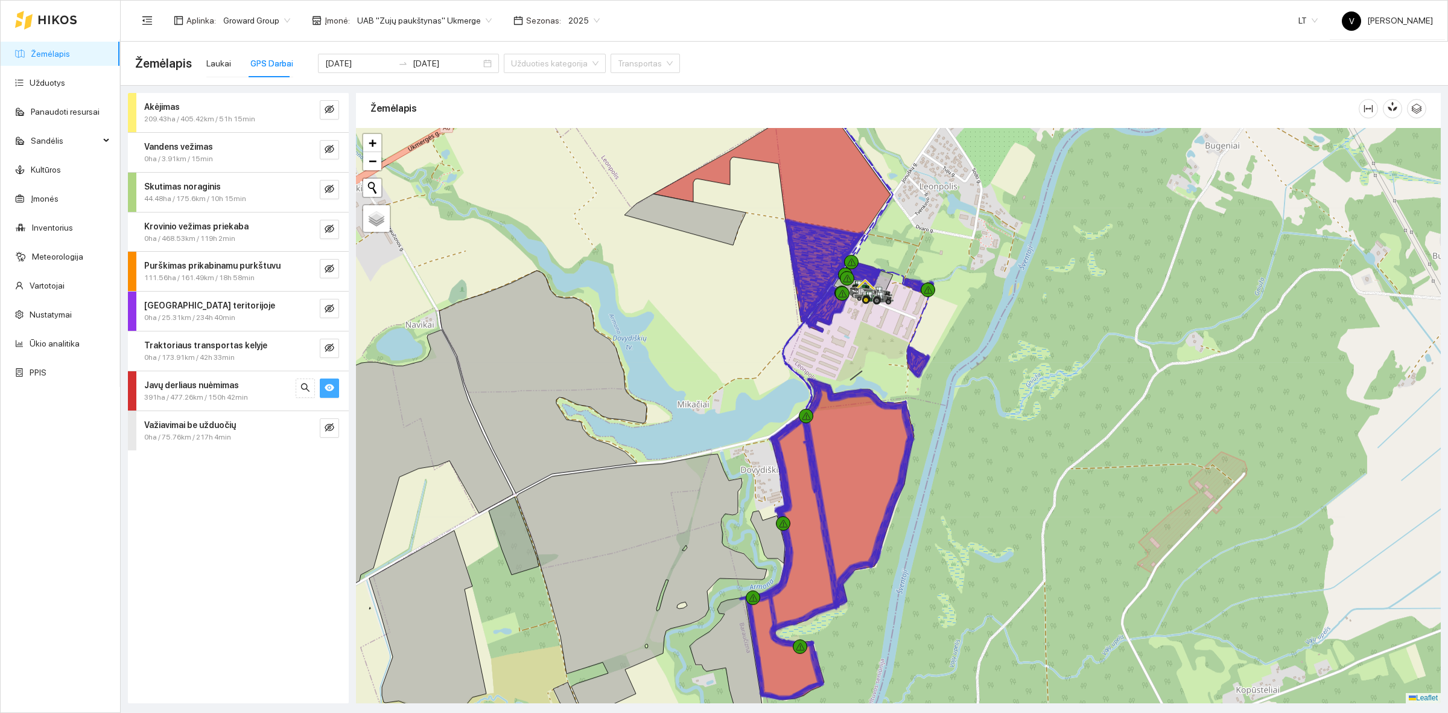
drag, startPoint x: 1042, startPoint y: 535, endPoint x: 1039, endPoint y: 472, distance: 63.4
click at [1040, 472] on div at bounding box center [898, 415] width 1085 height 575
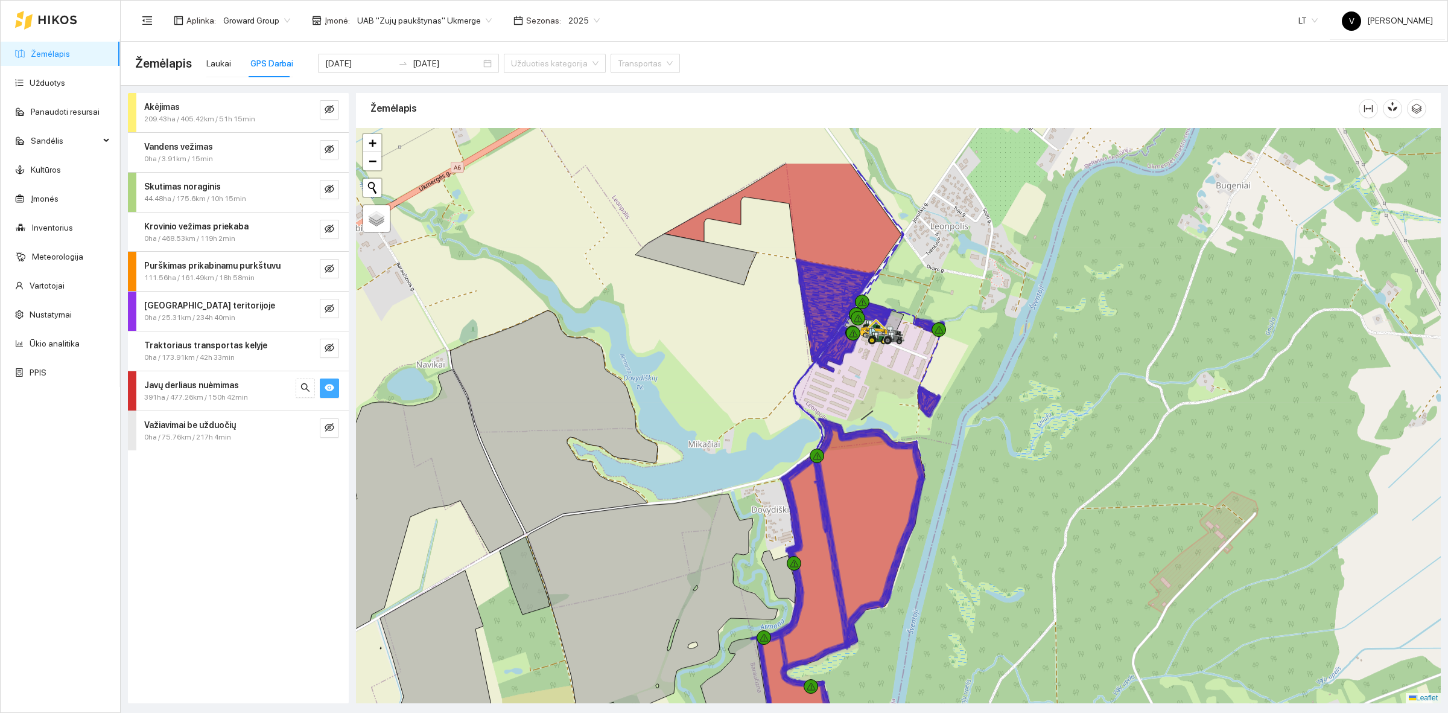
drag, startPoint x: 1035, startPoint y: 294, endPoint x: 1102, endPoint y: 513, distance: 229.6
click at [1102, 513] on div at bounding box center [898, 415] width 1085 height 575
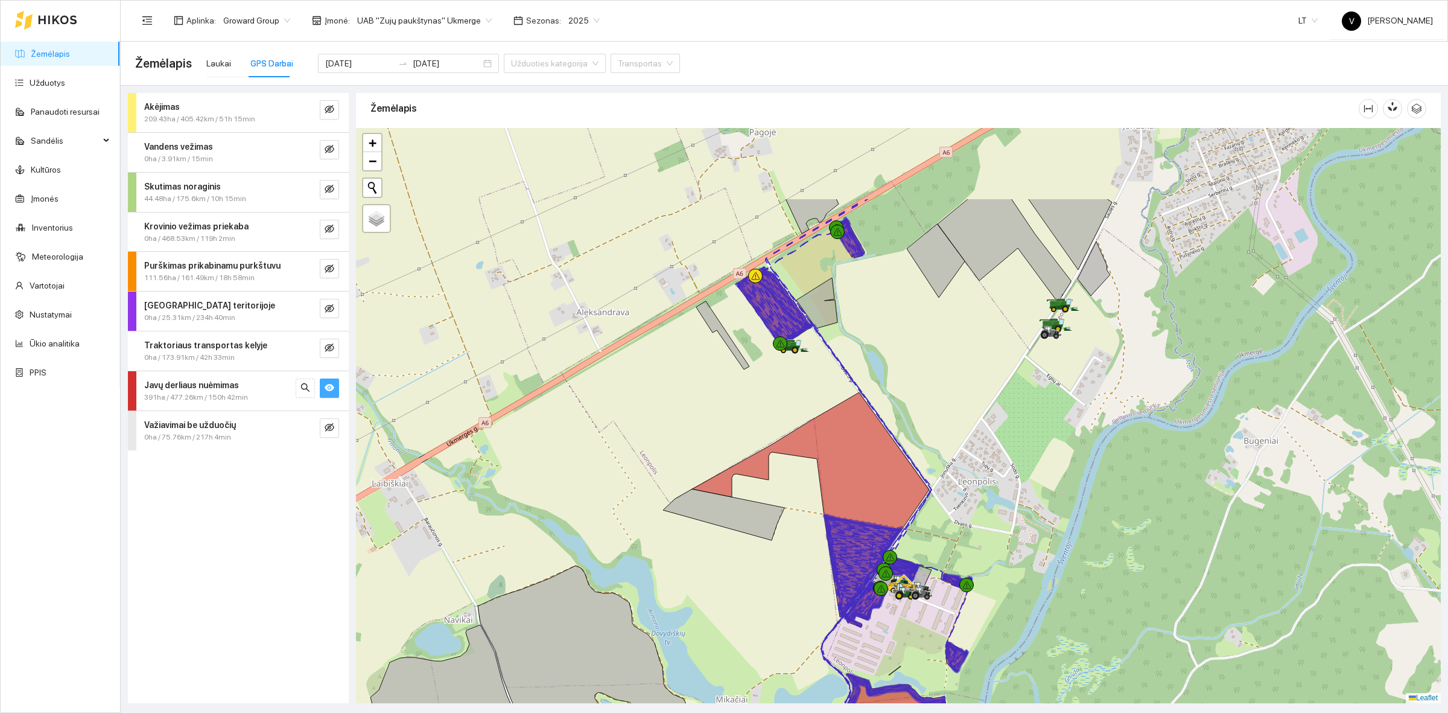
drag, startPoint x: 1027, startPoint y: 362, endPoint x: 1029, endPoint y: 424, distance: 61.6
click at [1029, 424] on div at bounding box center [898, 415] width 1085 height 575
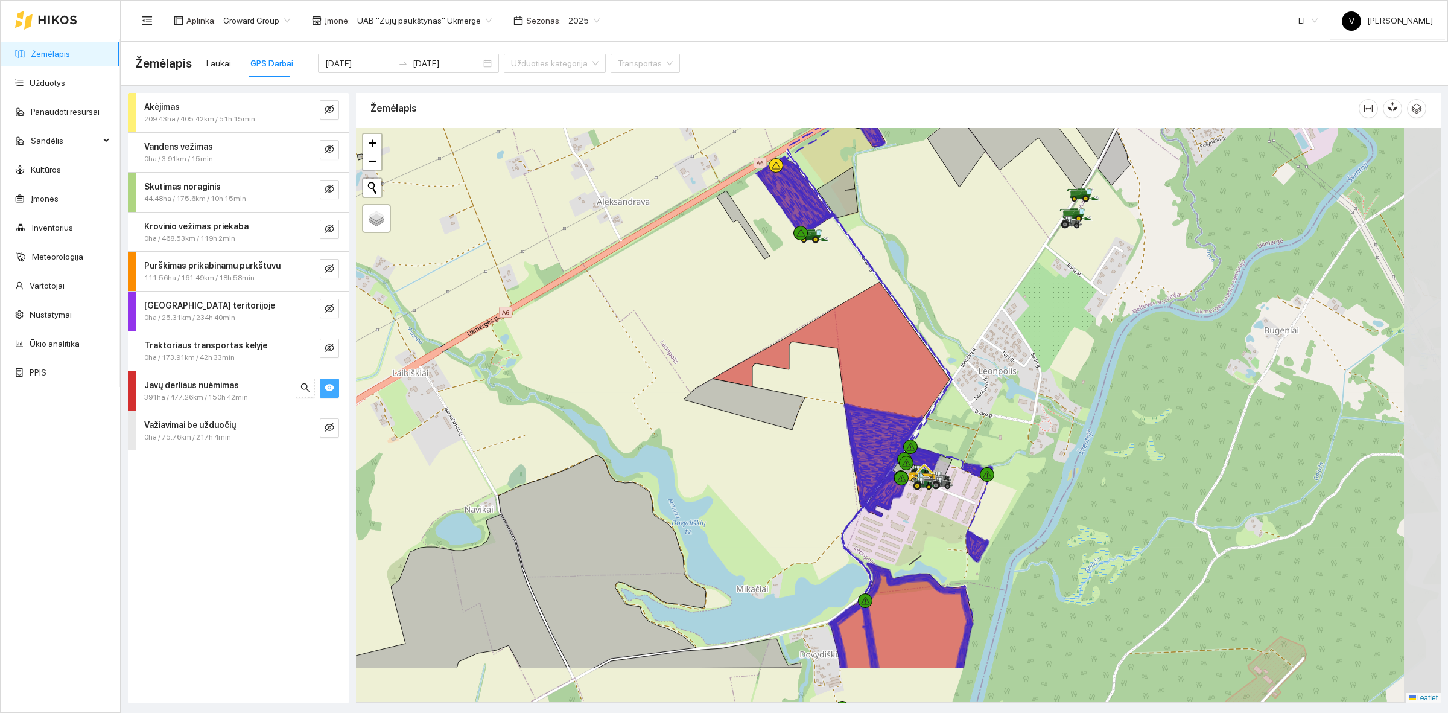
drag, startPoint x: 1097, startPoint y: 337, endPoint x: 1026, endPoint y: 162, distance: 188.9
click at [1026, 162] on div at bounding box center [898, 415] width 1085 height 575
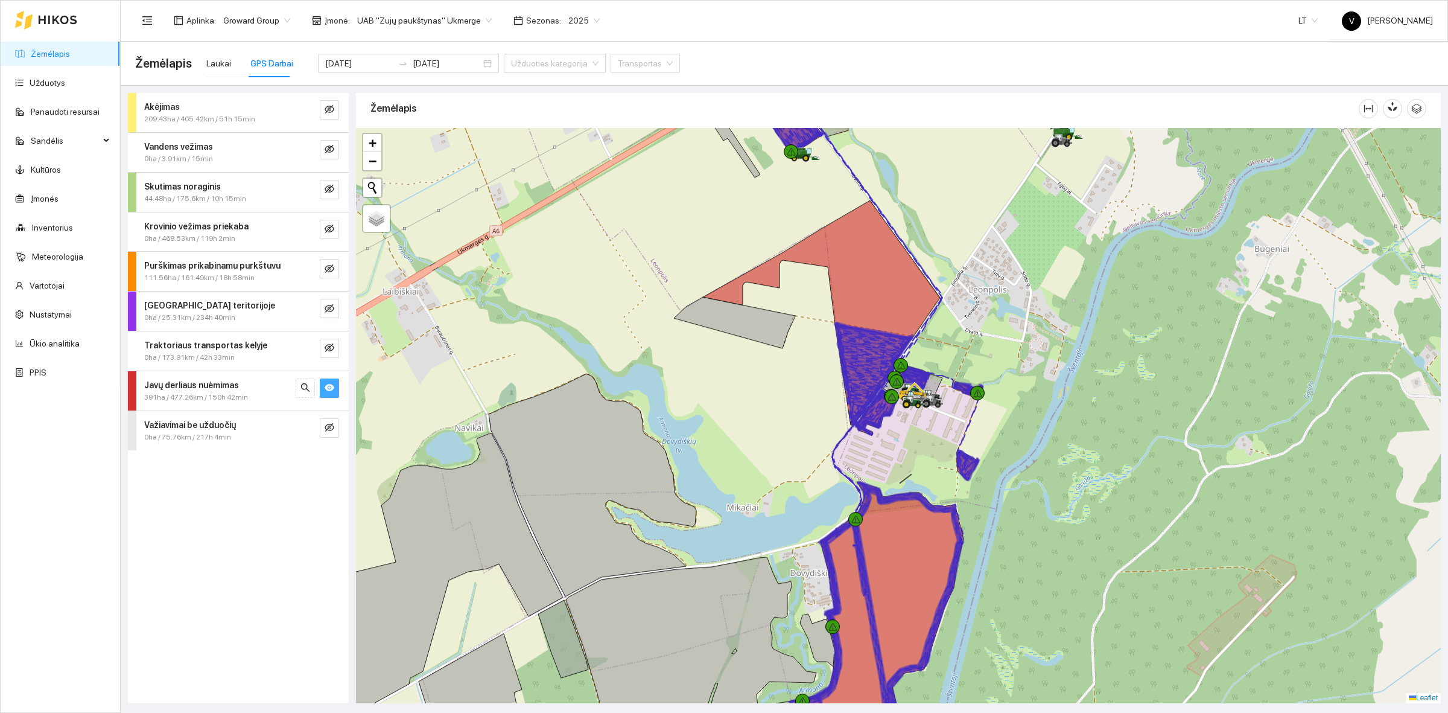
drag, startPoint x: 1105, startPoint y: 348, endPoint x: 1082, endPoint y: 332, distance: 28.0
click at [1082, 332] on div at bounding box center [898, 415] width 1085 height 575
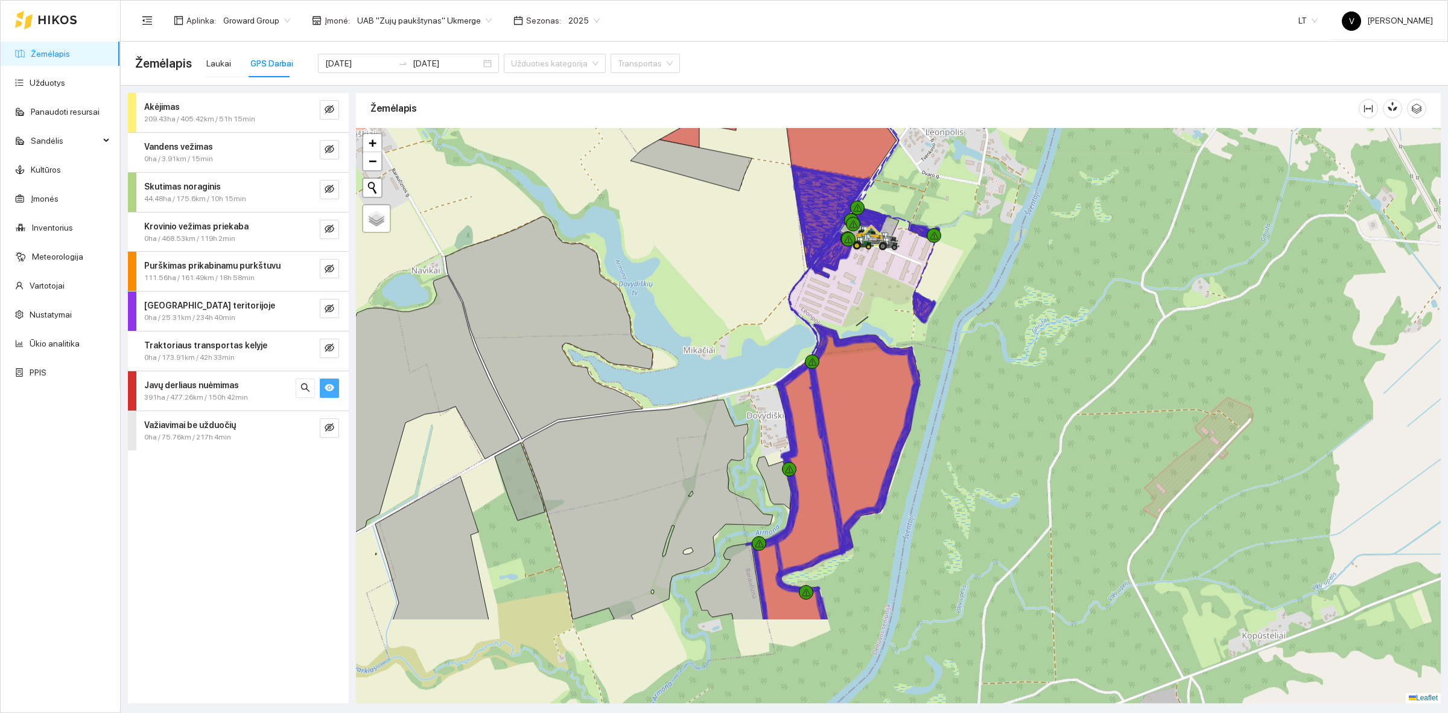
drag, startPoint x: 1141, startPoint y: 418, endPoint x: 896, endPoint y: 363, distance: 251.0
click at [1120, 276] on div at bounding box center [898, 415] width 1085 height 575
